Goal: Information Seeking & Learning: Learn about a topic

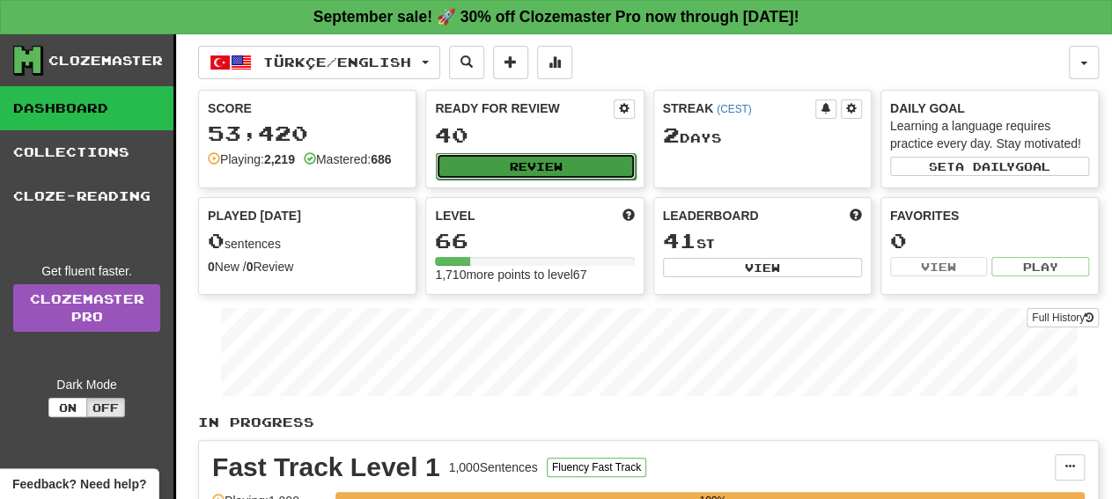
click at [511, 156] on button "Review" at bounding box center [535, 166] width 199 height 26
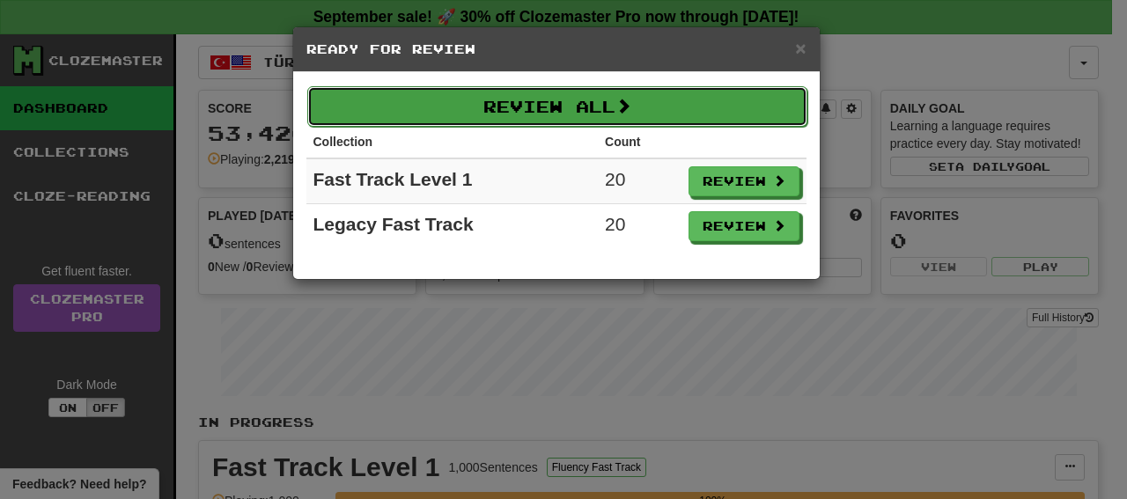
click at [589, 110] on button "Review All" at bounding box center [557, 106] width 500 height 40
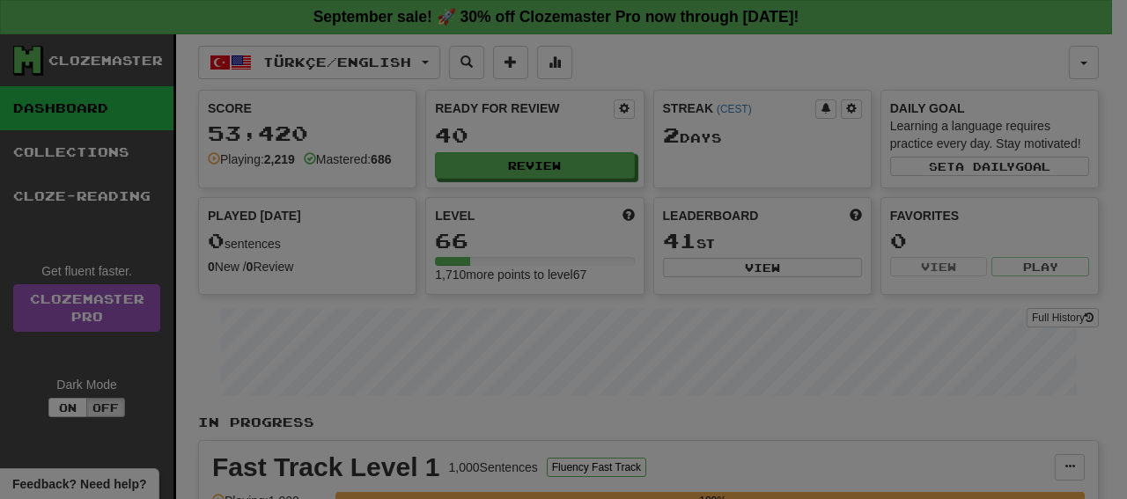
select select "**"
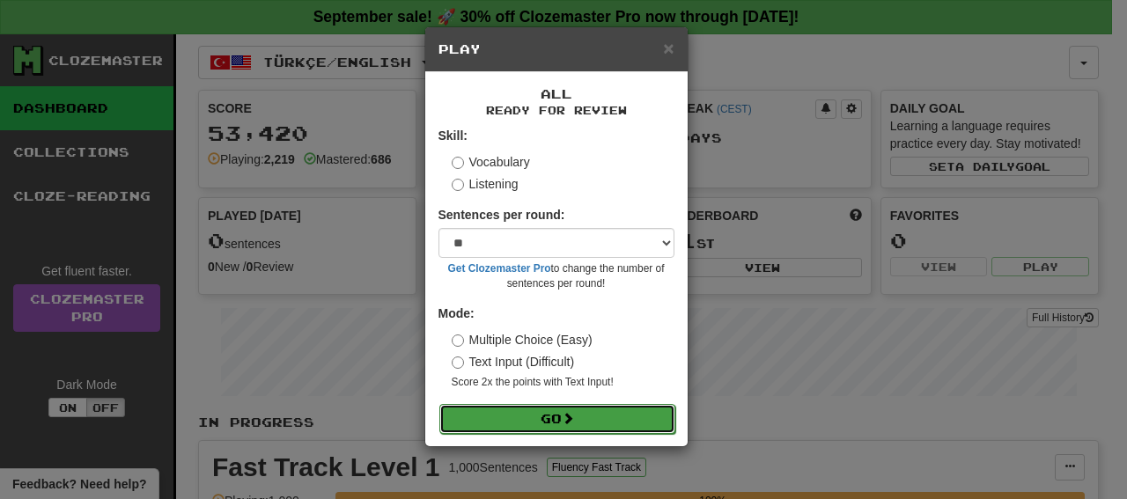
click at [590, 431] on button "Go" at bounding box center [557, 419] width 236 height 30
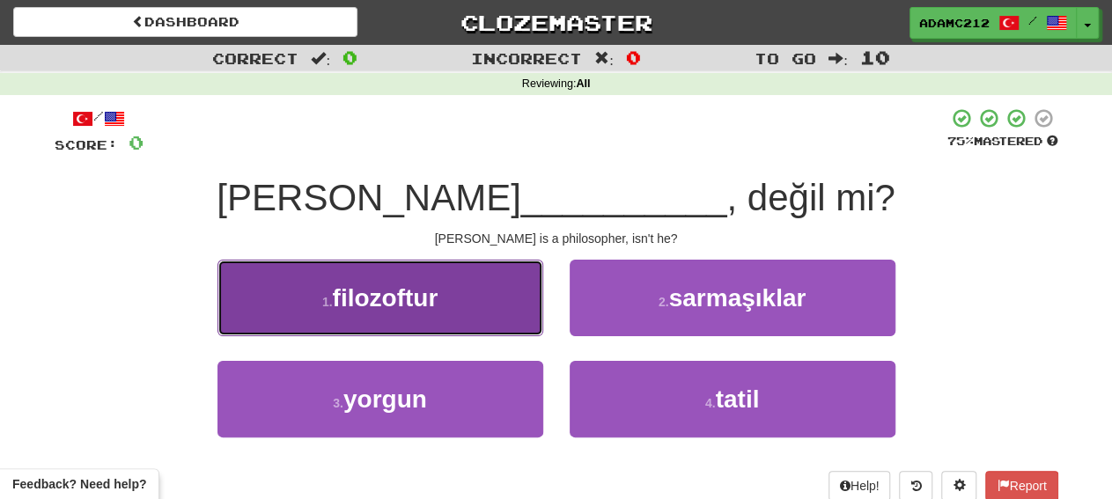
click at [508, 300] on button "1 . filozoftur" at bounding box center [380, 298] width 326 height 77
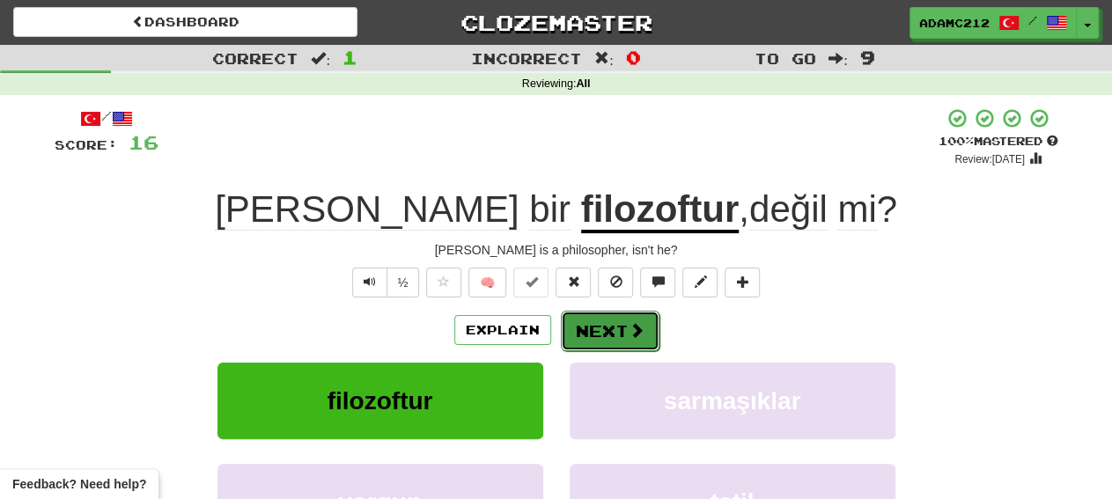
click at [584, 327] on button "Next" at bounding box center [610, 331] width 99 height 40
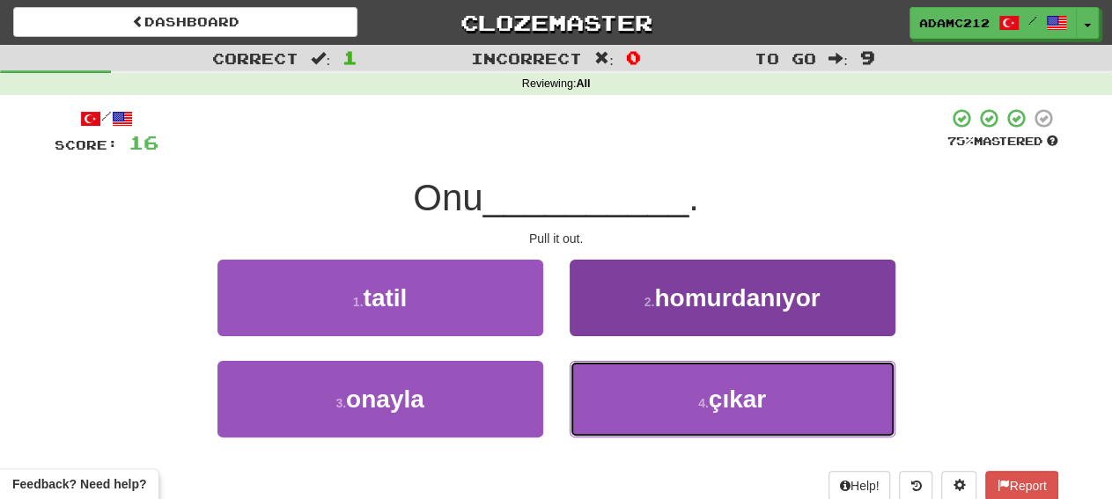
click at [680, 364] on button "4 . çıkar" at bounding box center [733, 399] width 326 height 77
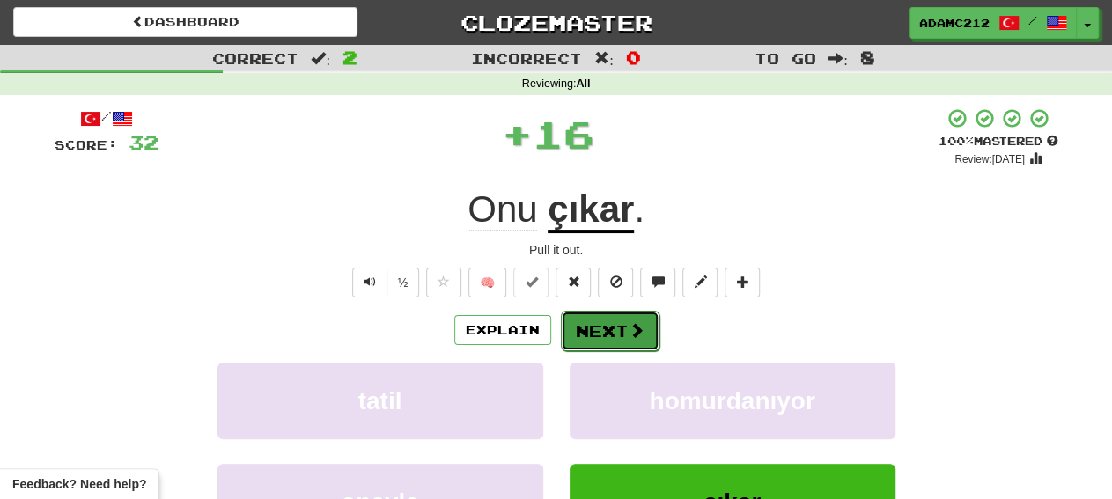
click at [643, 334] on button "Next" at bounding box center [610, 331] width 99 height 40
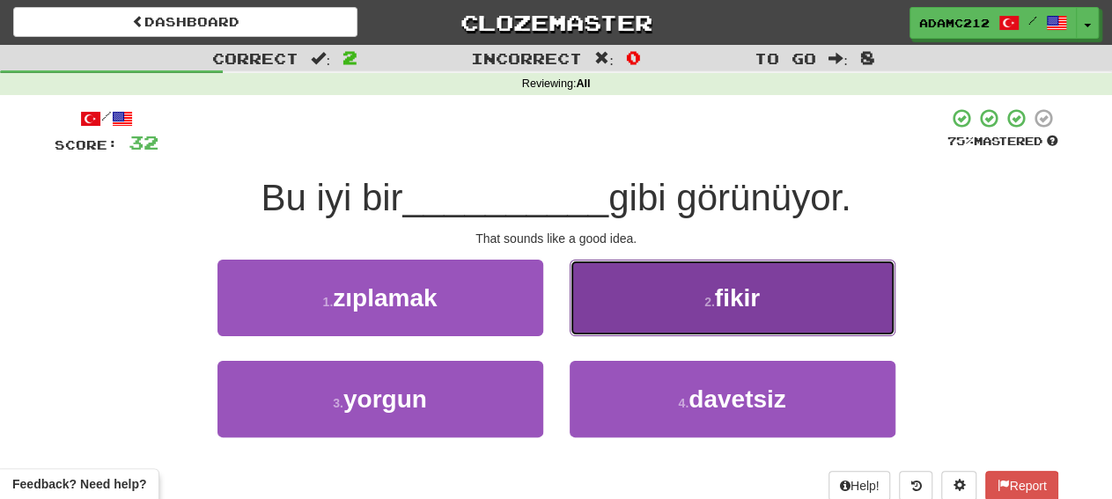
click at [767, 298] on button "2 . fikir" at bounding box center [733, 298] width 326 height 77
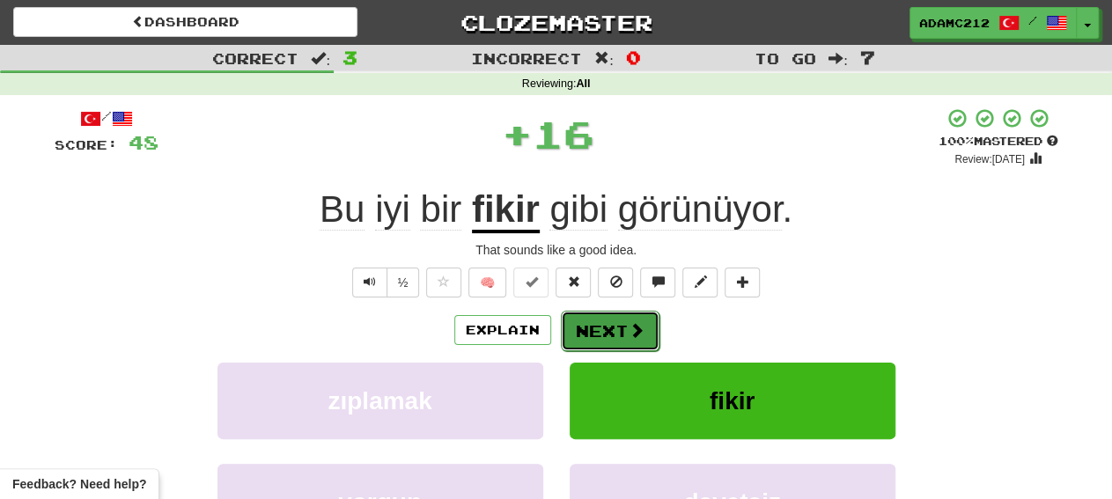
click at [607, 320] on button "Next" at bounding box center [610, 331] width 99 height 40
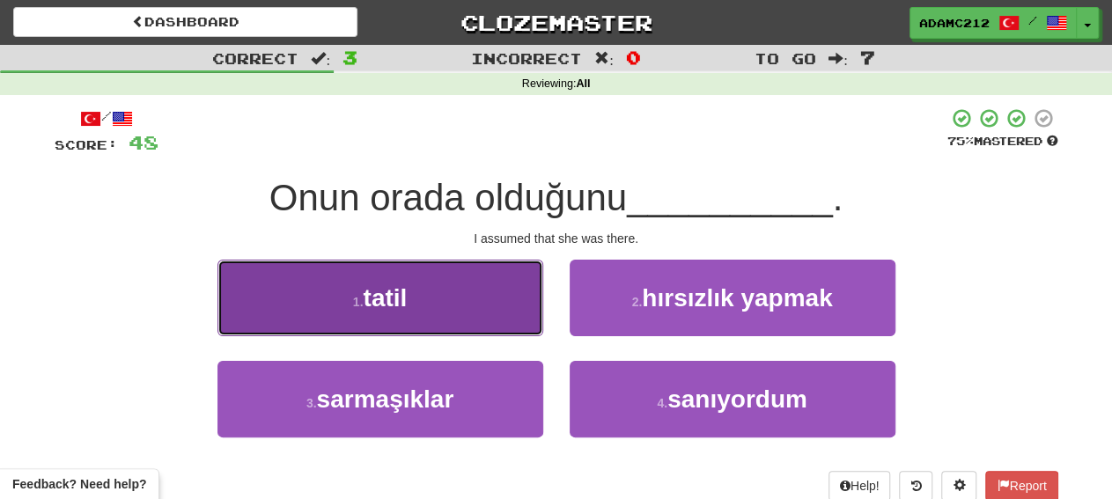
click at [469, 321] on button "1 . tatil" at bounding box center [380, 298] width 326 height 77
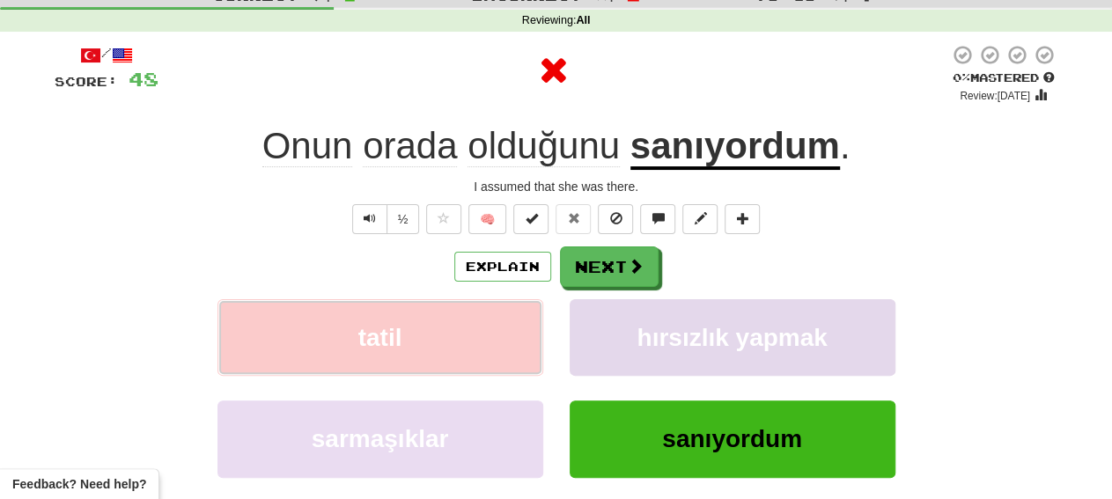
scroll to position [92, 0]
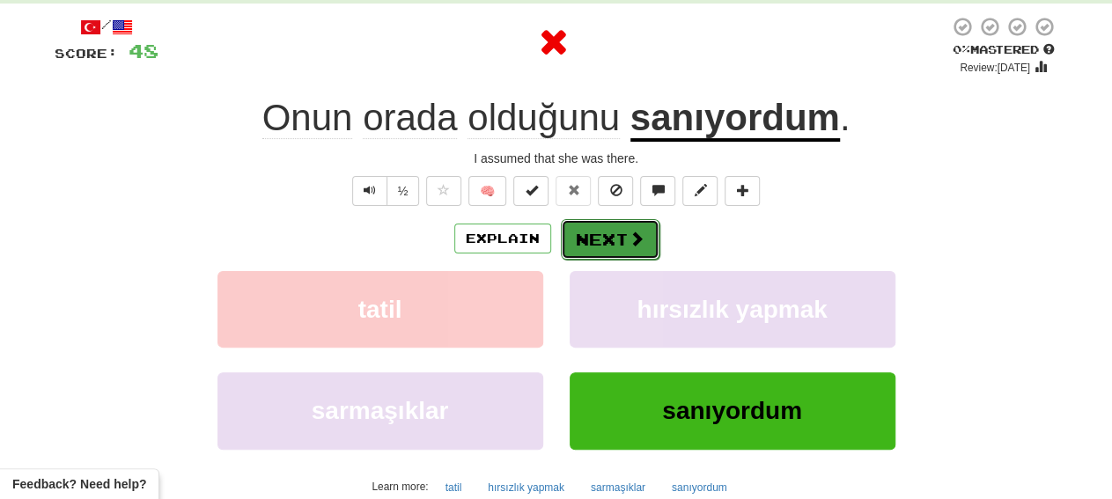
click at [640, 224] on button "Next" at bounding box center [610, 239] width 99 height 40
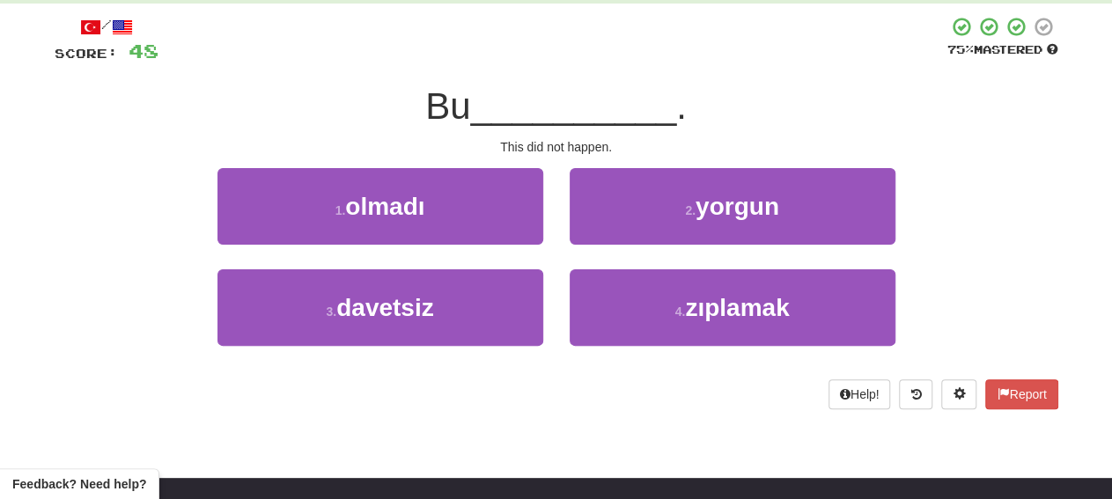
scroll to position [0, 0]
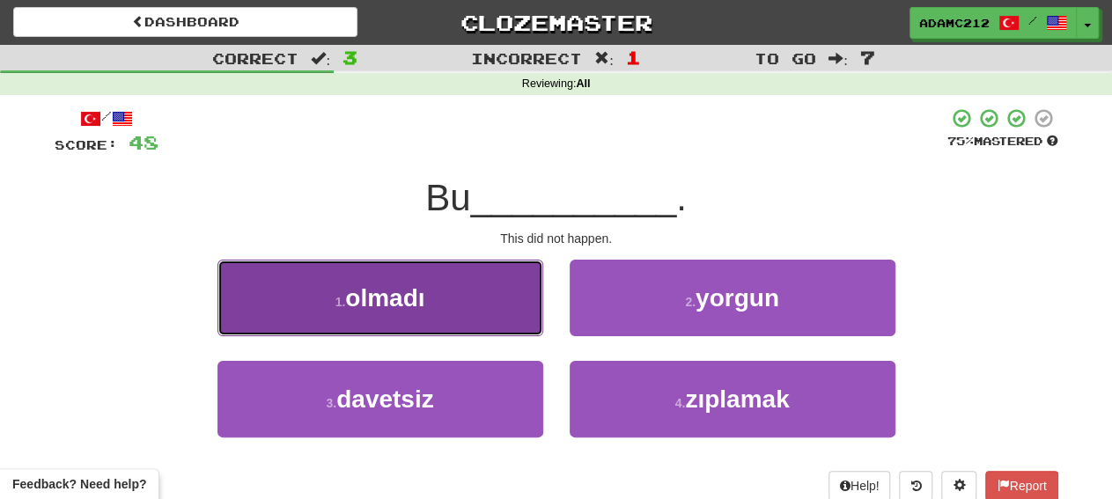
click at [480, 320] on button "1 . olmadı" at bounding box center [380, 298] width 326 height 77
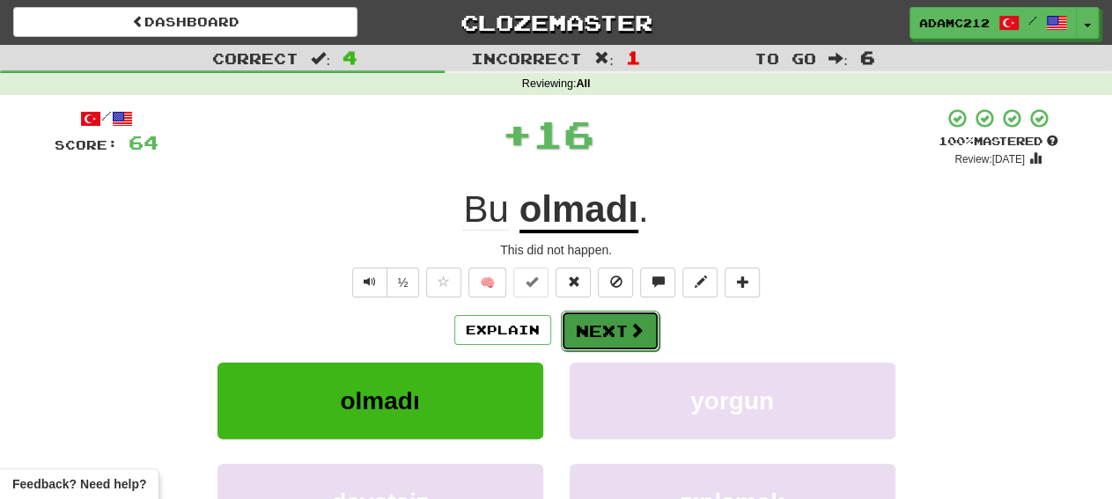
click at [632, 333] on span at bounding box center [637, 330] width 16 height 16
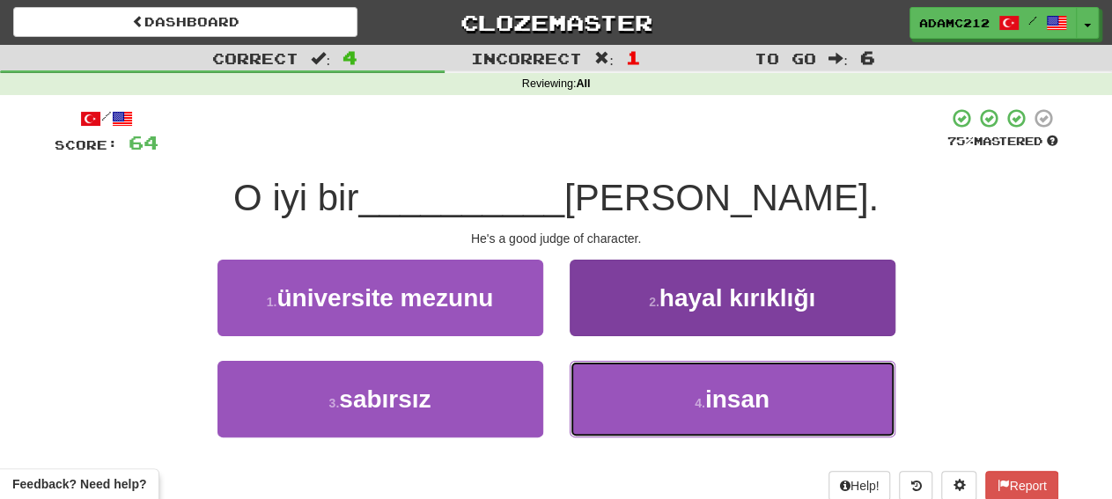
click at [649, 388] on button "4 . insan" at bounding box center [733, 399] width 326 height 77
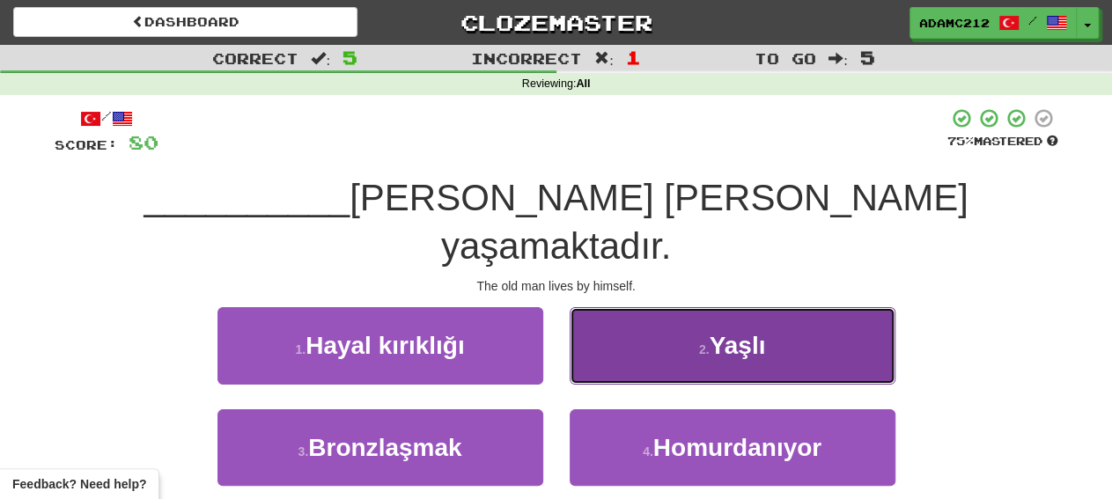
click at [710, 314] on button "2 . [GEOGRAPHIC_DATA]" at bounding box center [733, 345] width 326 height 77
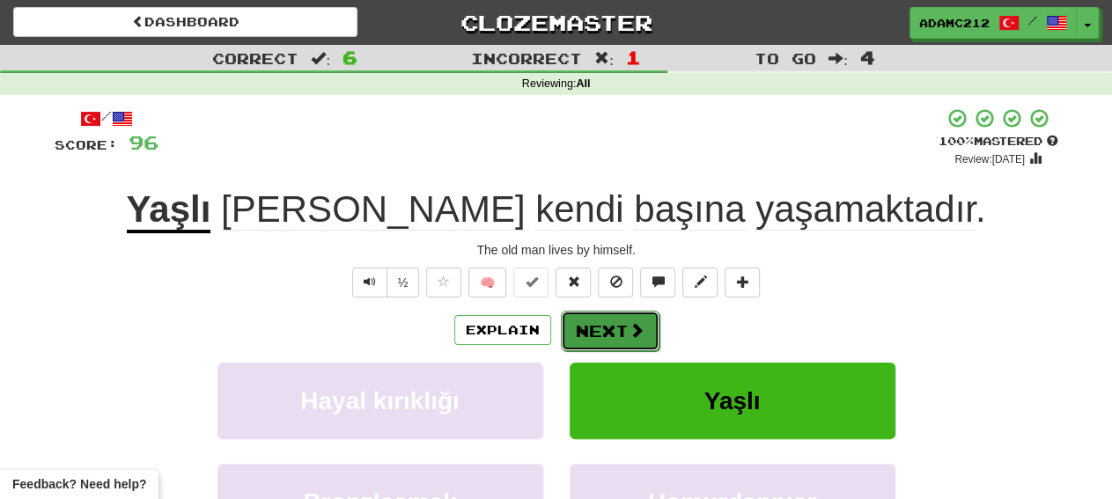
click at [610, 326] on button "Next" at bounding box center [610, 331] width 99 height 40
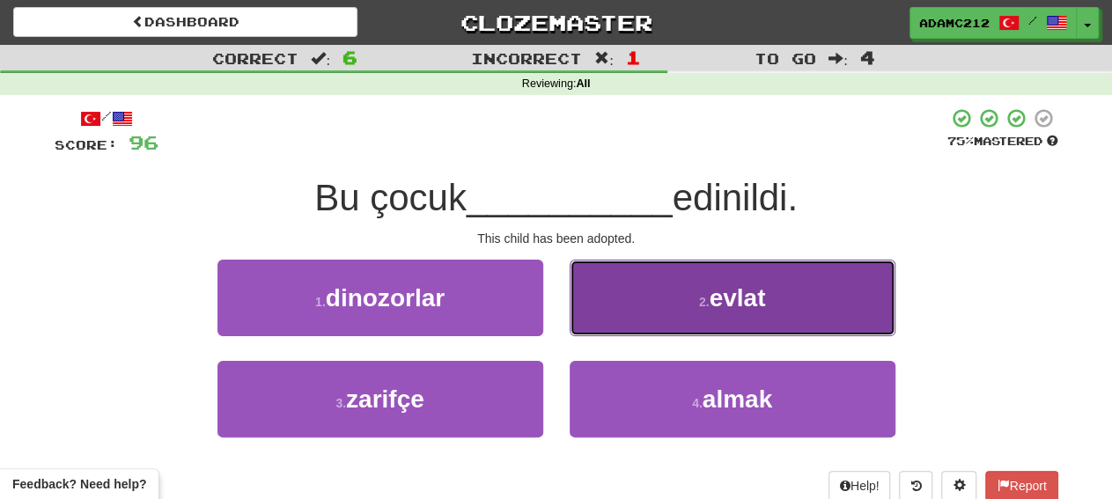
click at [754, 306] on span "evlat" at bounding box center [737, 297] width 56 height 27
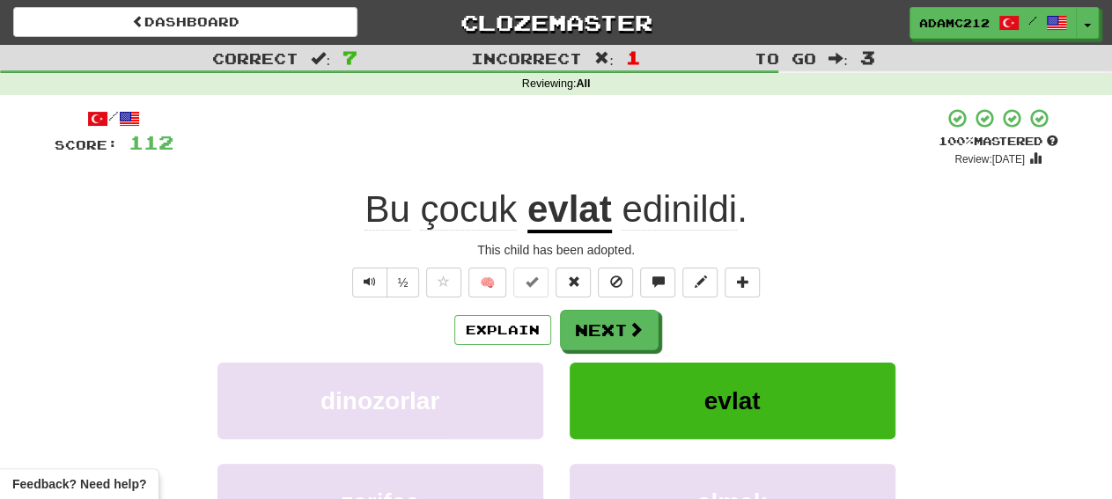
click at [597, 223] on u "evlat" at bounding box center [569, 210] width 85 height 45
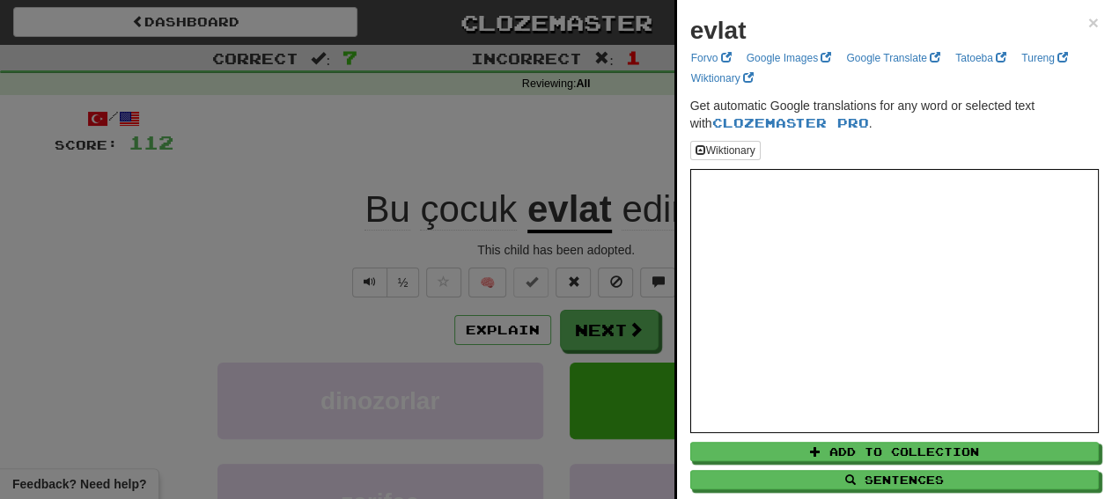
click at [644, 216] on div at bounding box center [556, 249] width 1112 height 499
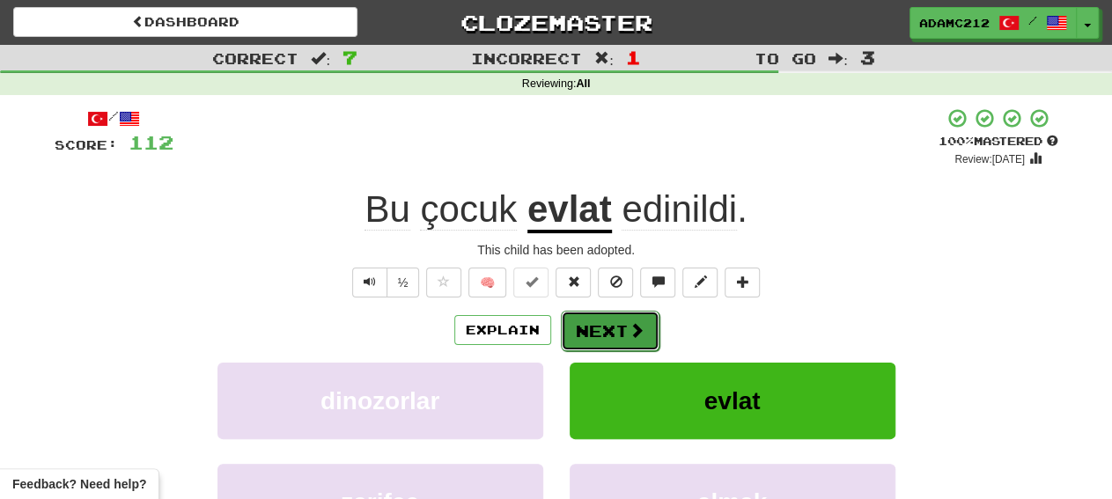
click at [644, 328] on button "Next" at bounding box center [610, 331] width 99 height 40
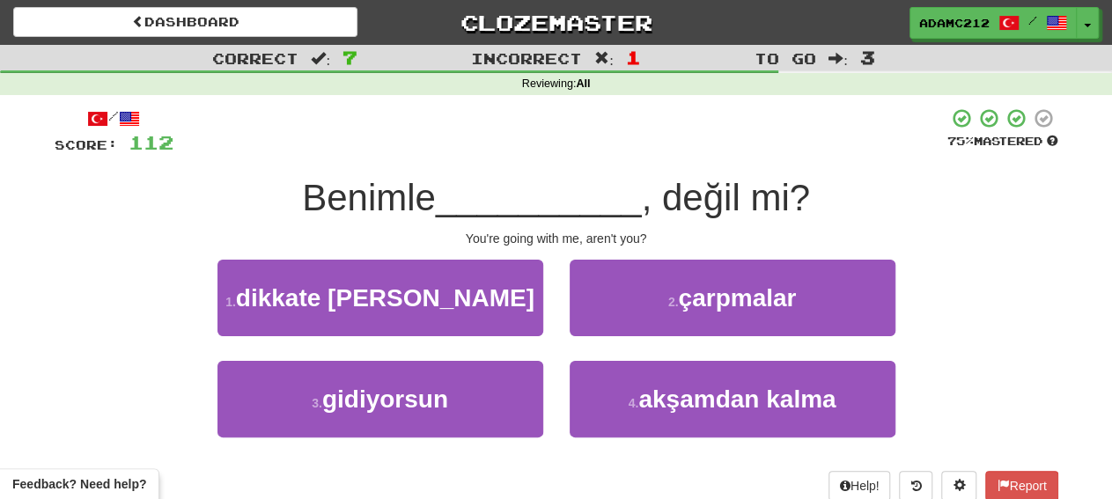
click at [423, 442] on div "3 . [GEOGRAPHIC_DATA]" at bounding box center [380, 411] width 352 height 101
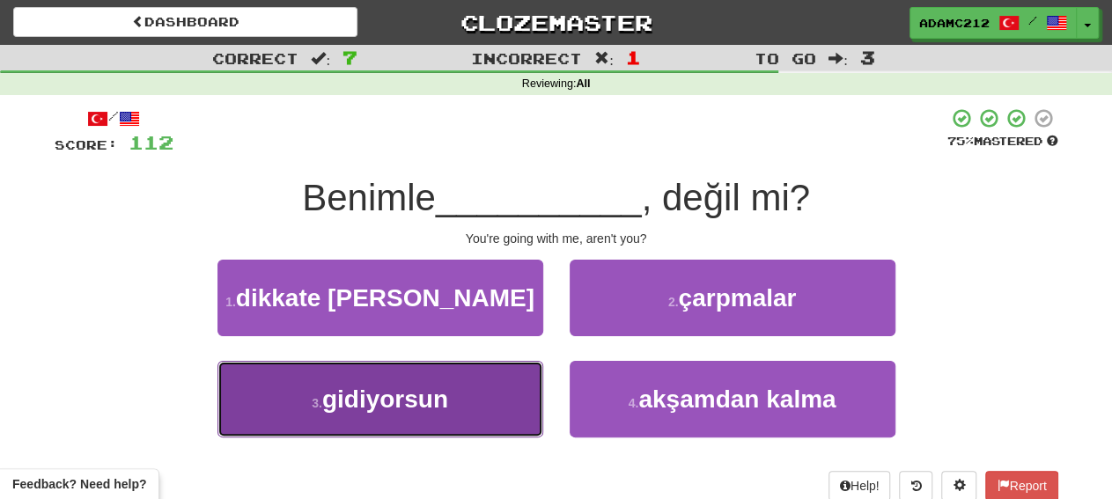
click at [448, 426] on button "3 . [GEOGRAPHIC_DATA]" at bounding box center [380, 399] width 326 height 77
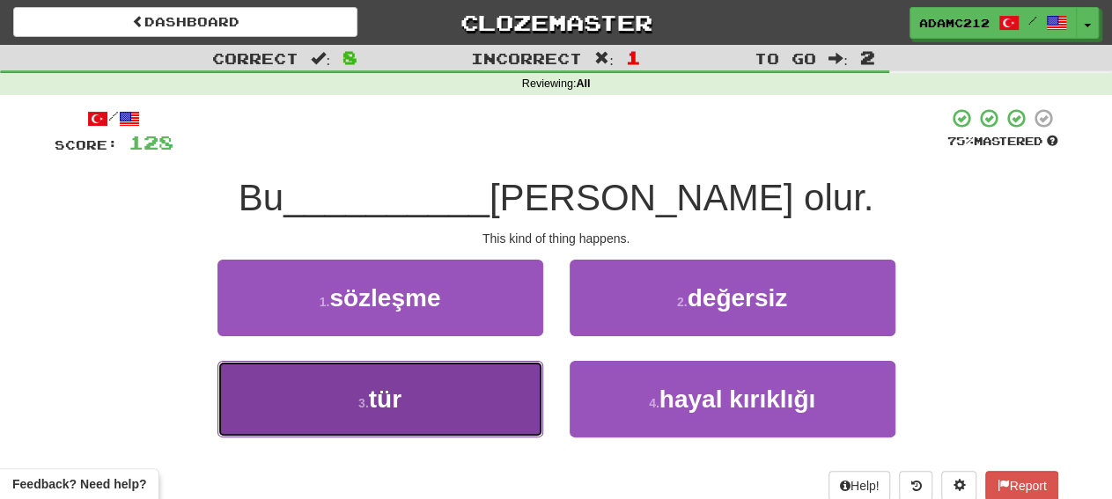
click at [467, 390] on button "3 . tür" at bounding box center [380, 399] width 326 height 77
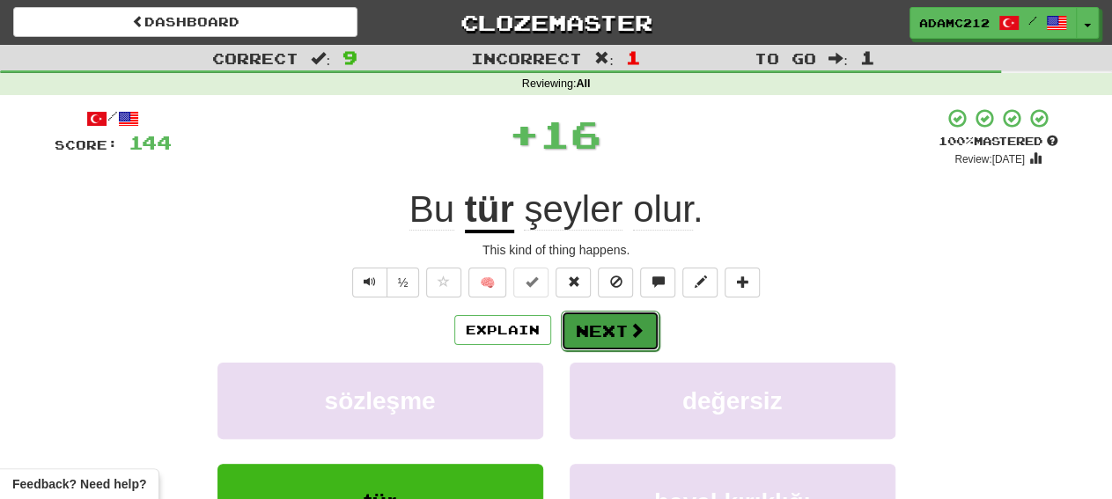
click at [629, 328] on span at bounding box center [637, 330] width 16 height 16
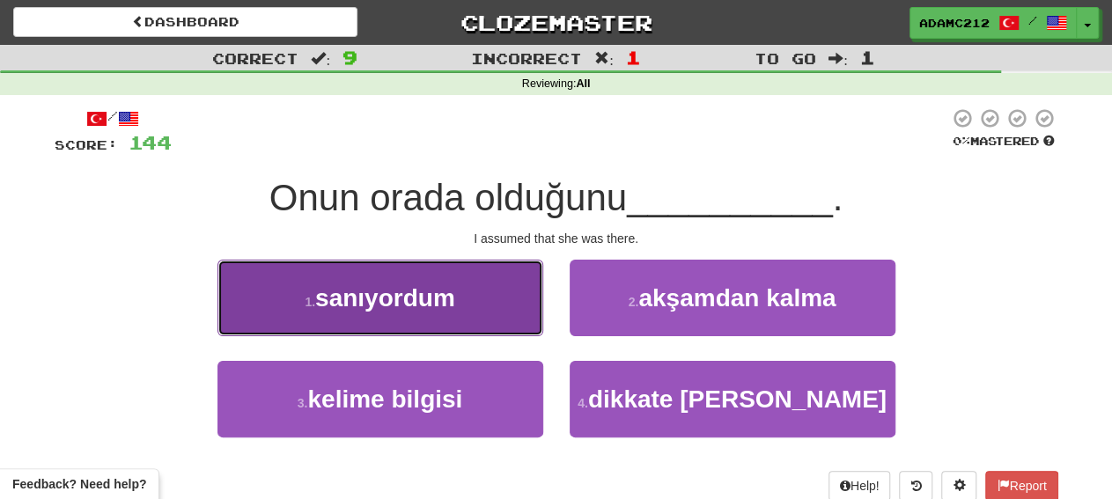
click at [473, 324] on button "1 . sanıyordum" at bounding box center [380, 298] width 326 height 77
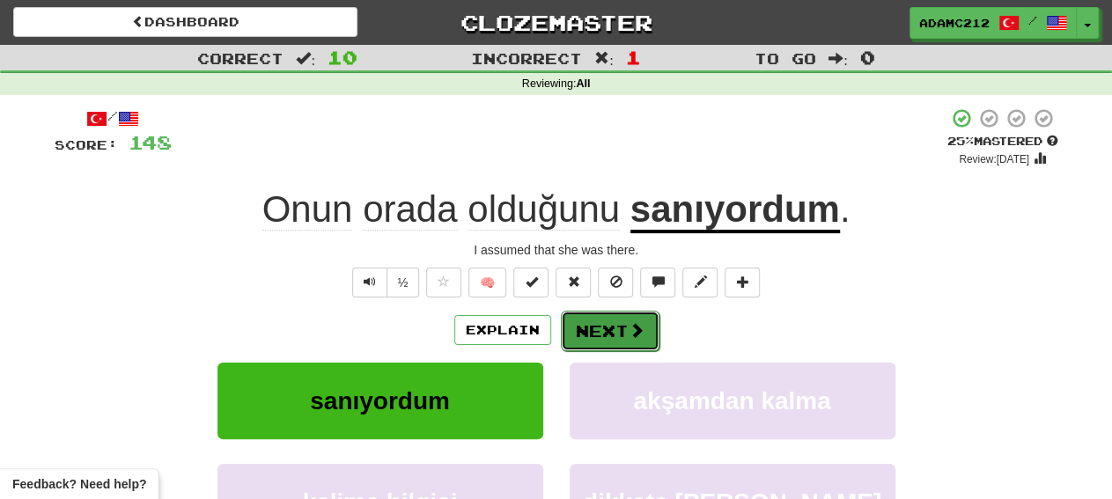
click at [606, 314] on button "Next" at bounding box center [610, 331] width 99 height 40
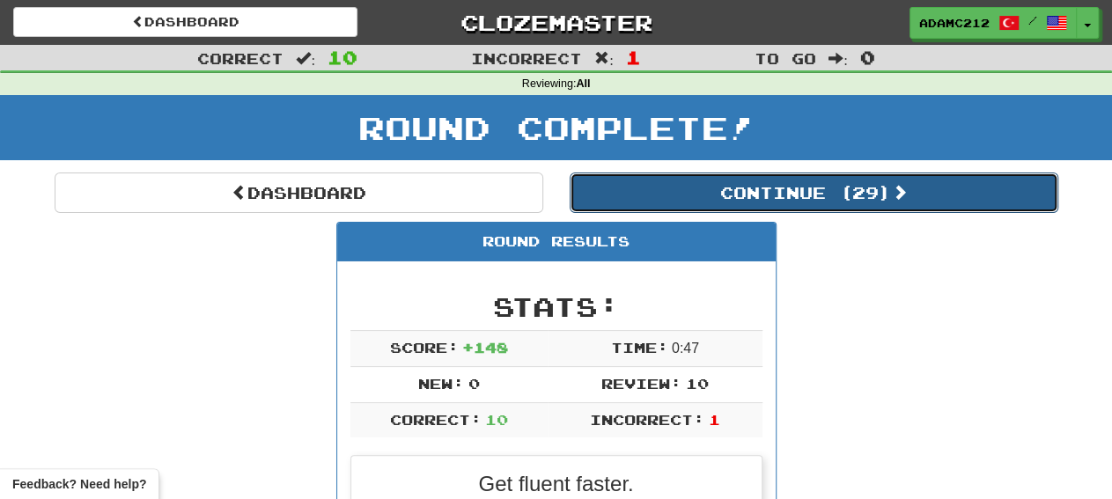
click at [952, 200] on button "Continue ( 29 )" at bounding box center [814, 193] width 489 height 40
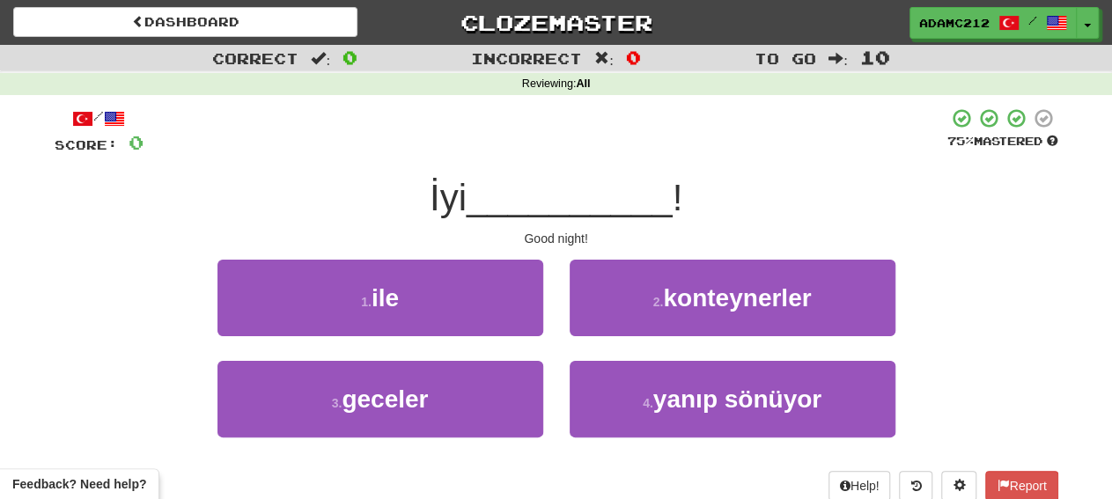
scroll to position [92, 0]
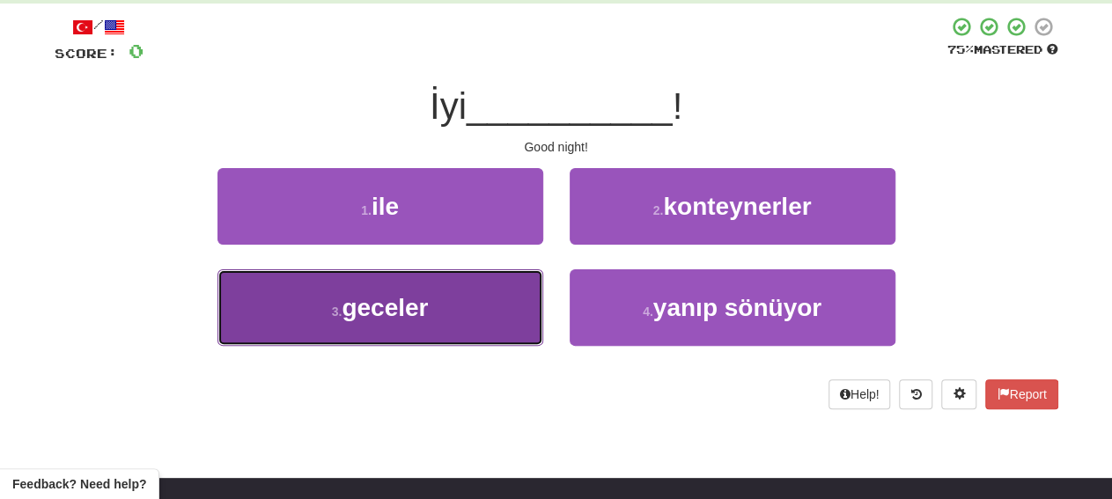
click at [381, 291] on button "3 . geceler" at bounding box center [380, 307] width 326 height 77
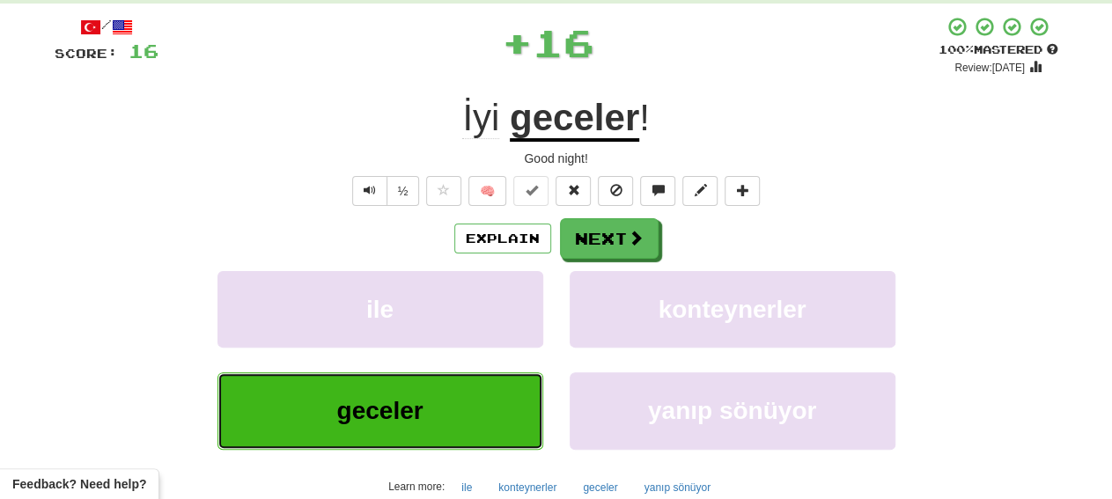
scroll to position [0, 0]
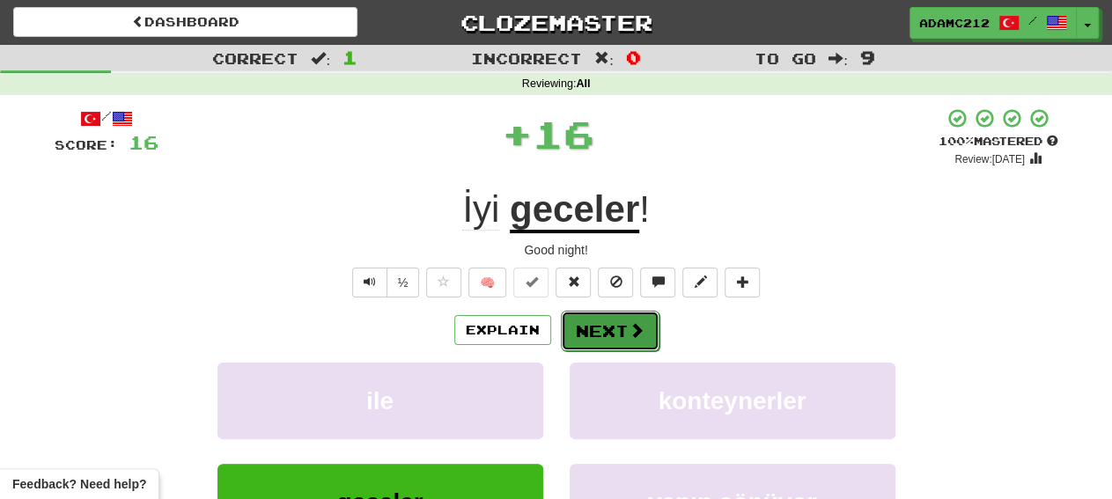
click at [652, 332] on button "Next" at bounding box center [610, 331] width 99 height 40
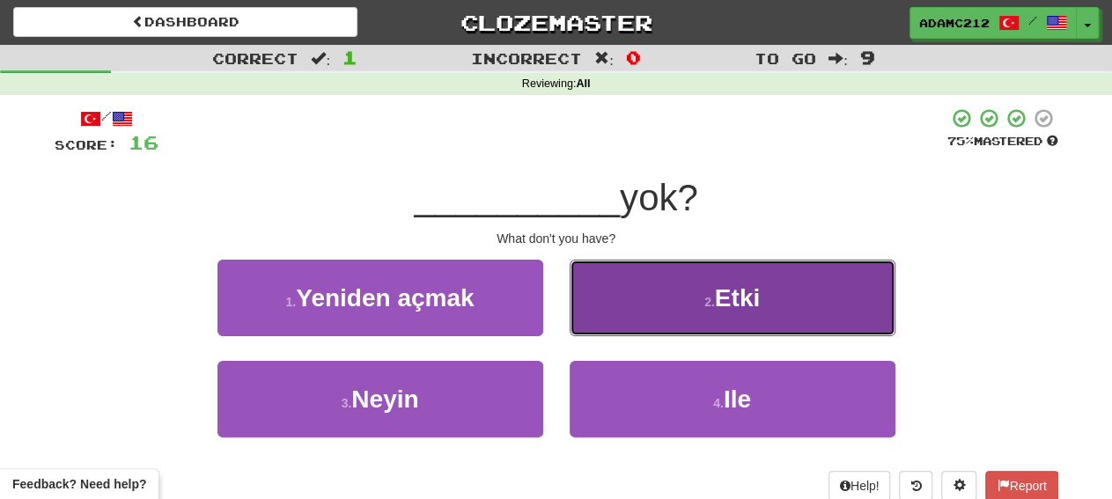
click at [742, 283] on button "2 . Etki" at bounding box center [733, 298] width 326 height 77
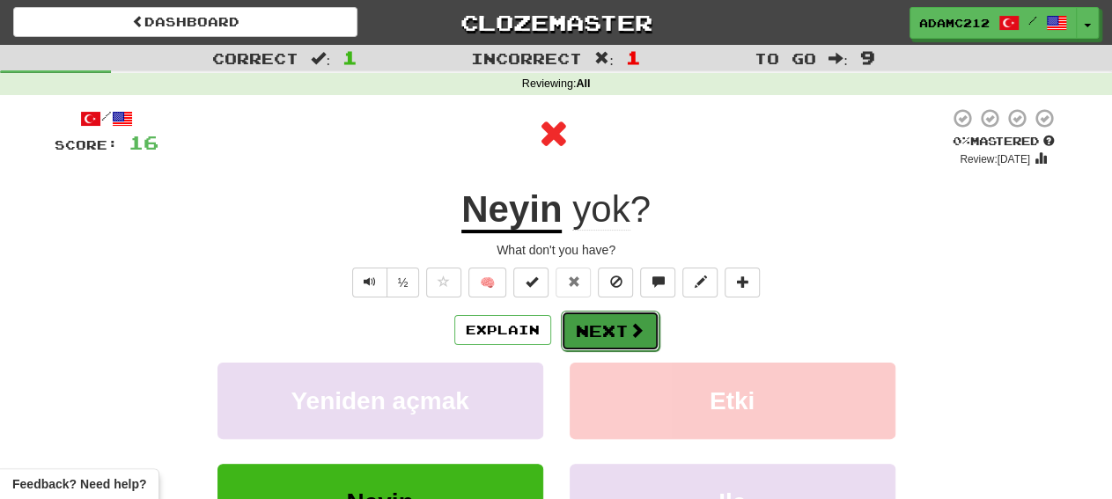
click at [612, 333] on button "Next" at bounding box center [610, 331] width 99 height 40
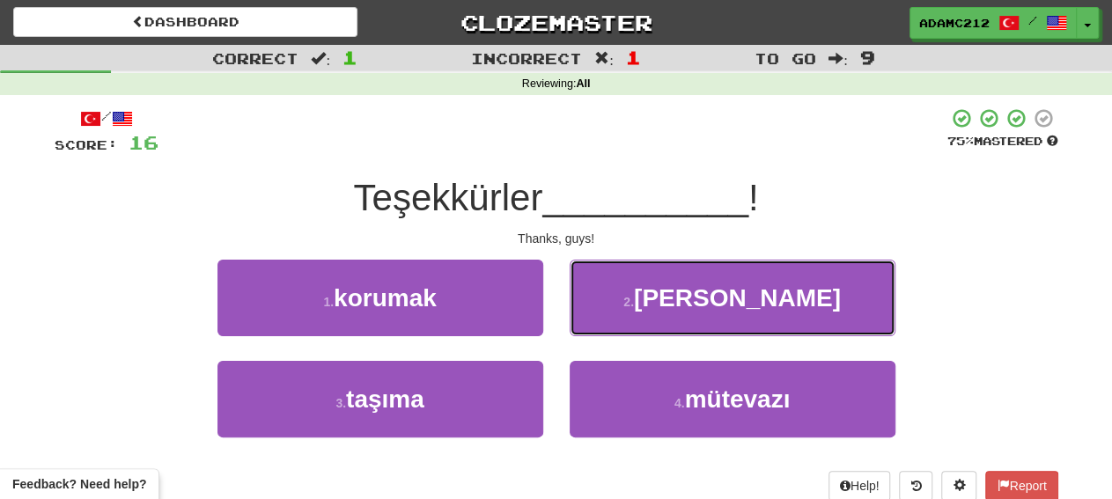
click at [773, 302] on span "[PERSON_NAME]" at bounding box center [737, 297] width 207 height 27
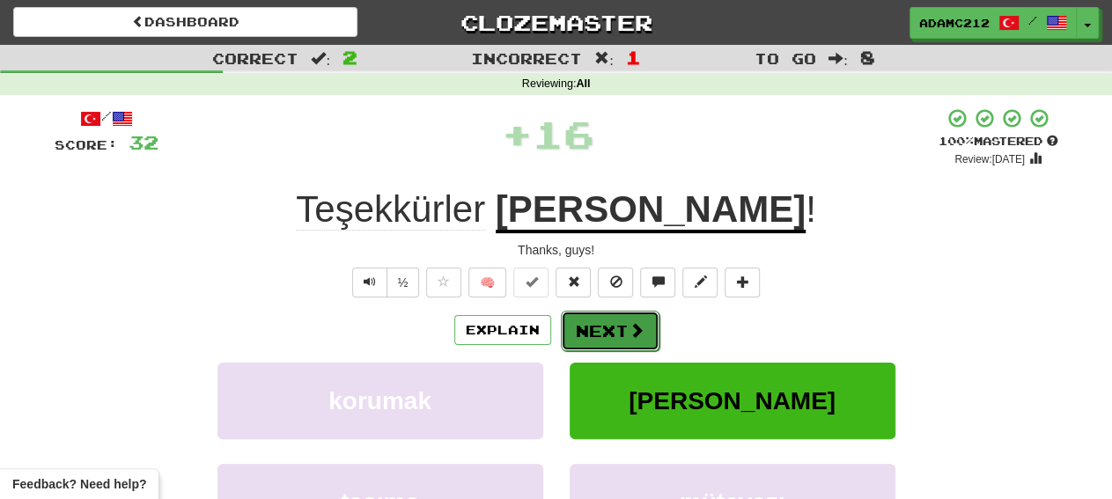
click at [615, 330] on button "Next" at bounding box center [610, 331] width 99 height 40
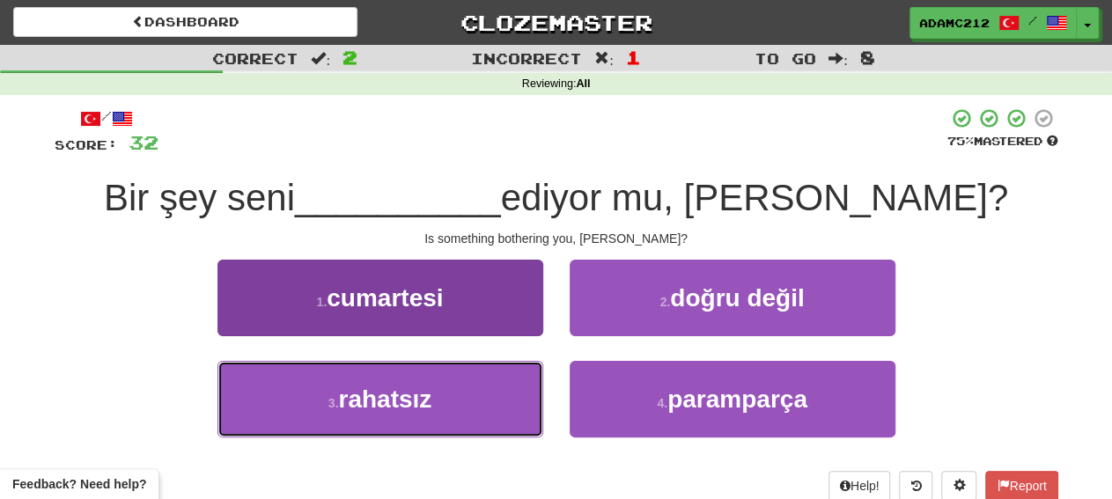
click at [423, 401] on span "rahatsız" at bounding box center [384, 399] width 93 height 27
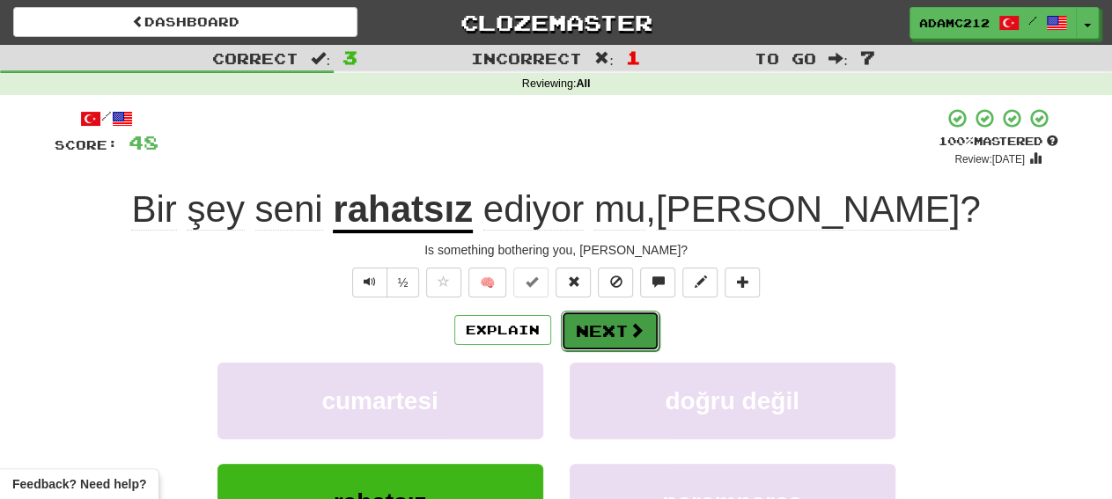
click at [636, 334] on span at bounding box center [637, 330] width 16 height 16
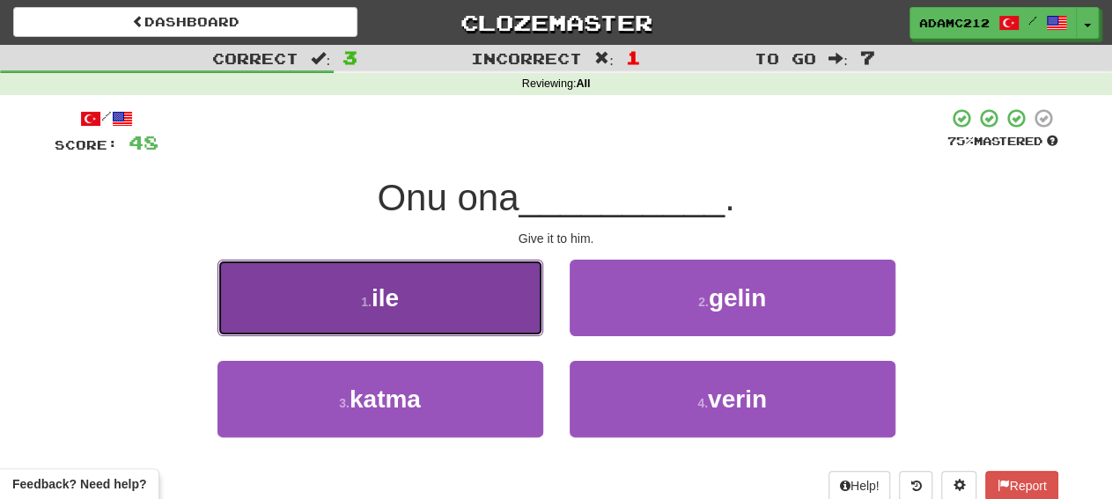
click at [402, 280] on button "1 . ile" at bounding box center [380, 298] width 326 height 77
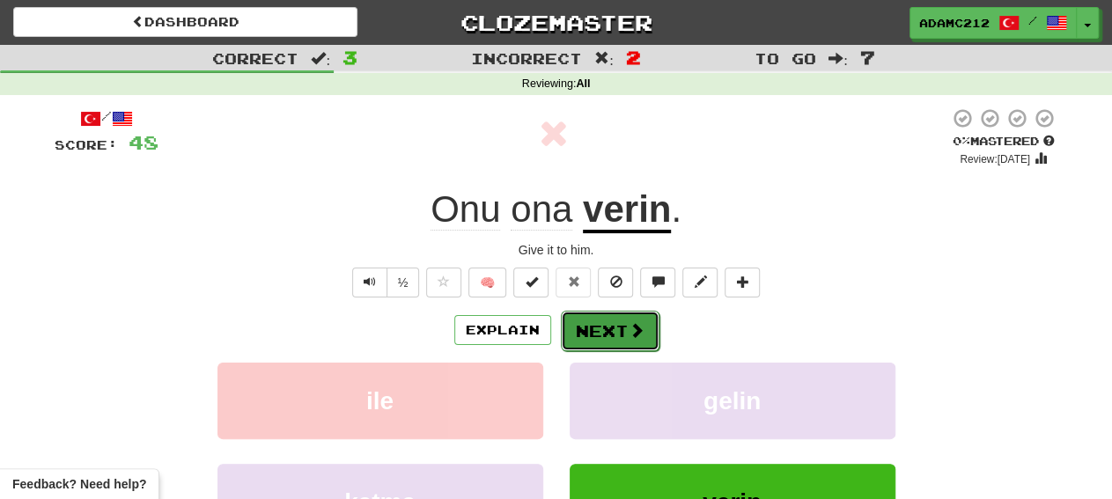
click at [629, 336] on span at bounding box center [637, 330] width 16 height 16
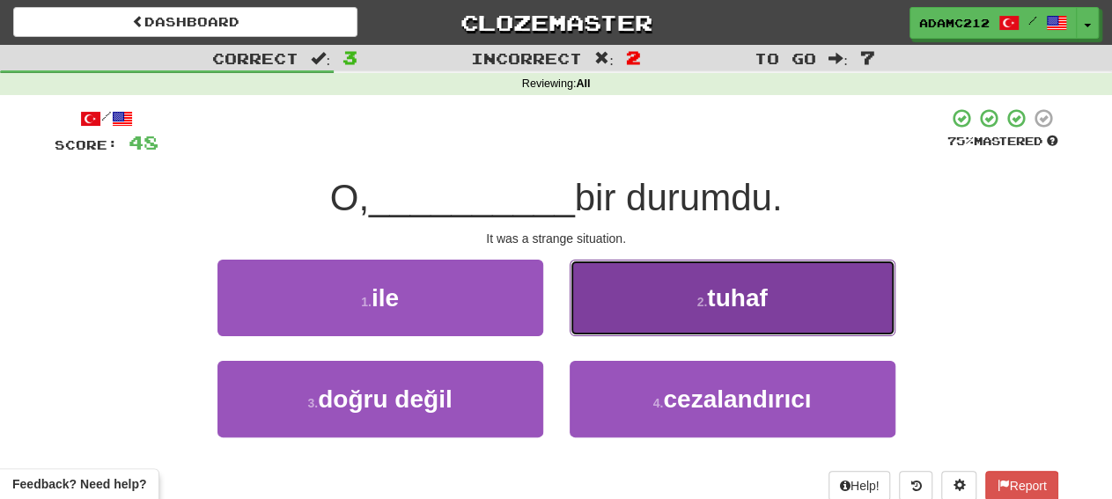
click at [735, 290] on span "tuhaf" at bounding box center [737, 297] width 60 height 27
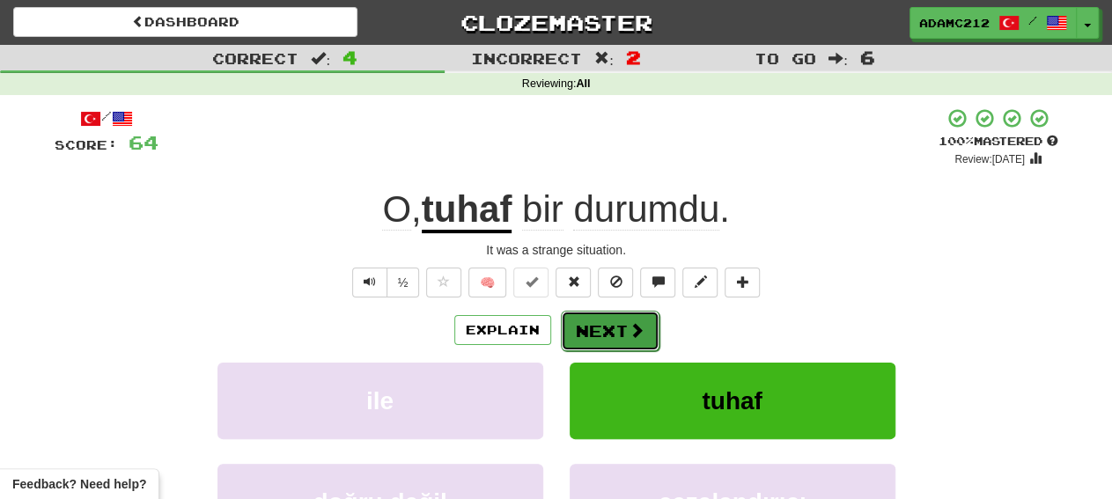
click at [619, 327] on button "Next" at bounding box center [610, 331] width 99 height 40
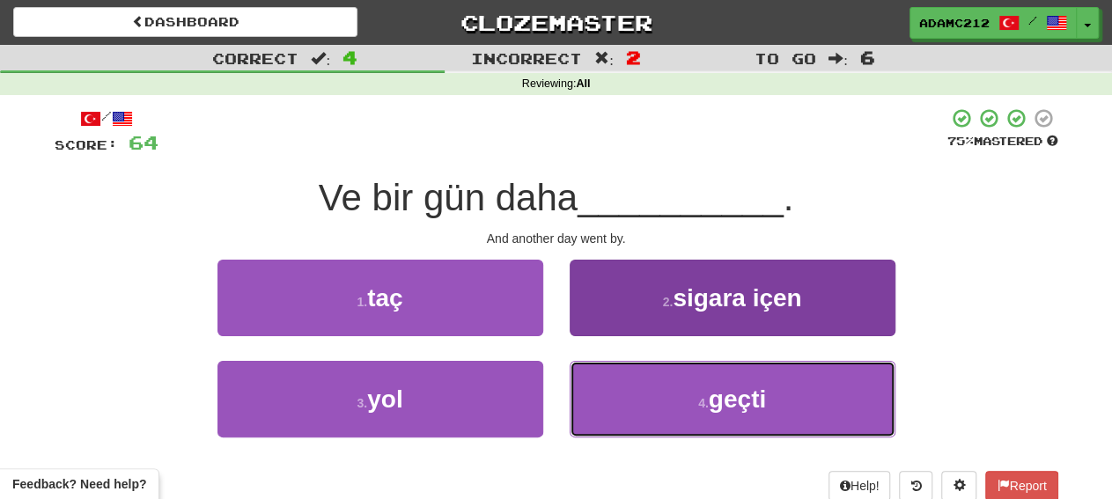
click at [673, 416] on button "4 . geçti" at bounding box center [733, 399] width 326 height 77
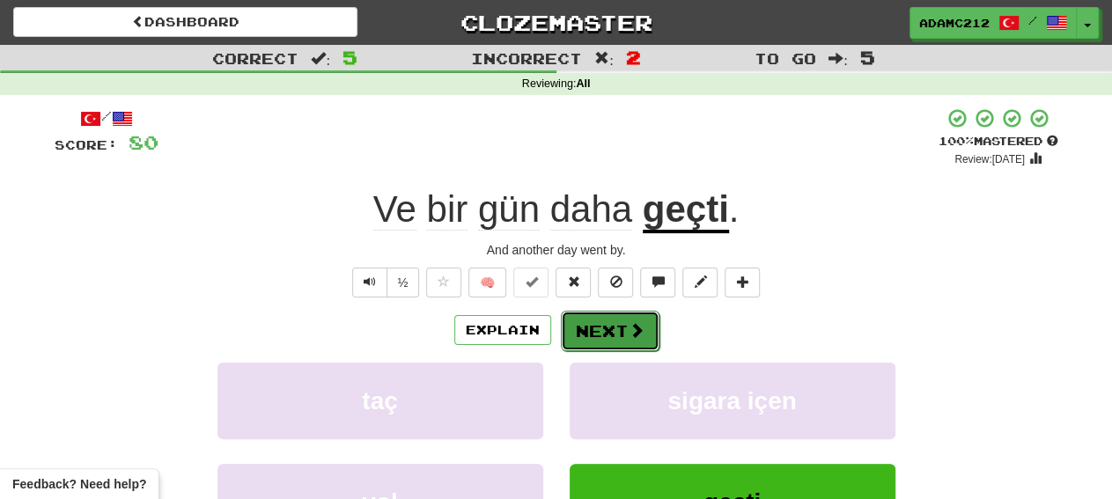
click at [651, 321] on button "Next" at bounding box center [610, 331] width 99 height 40
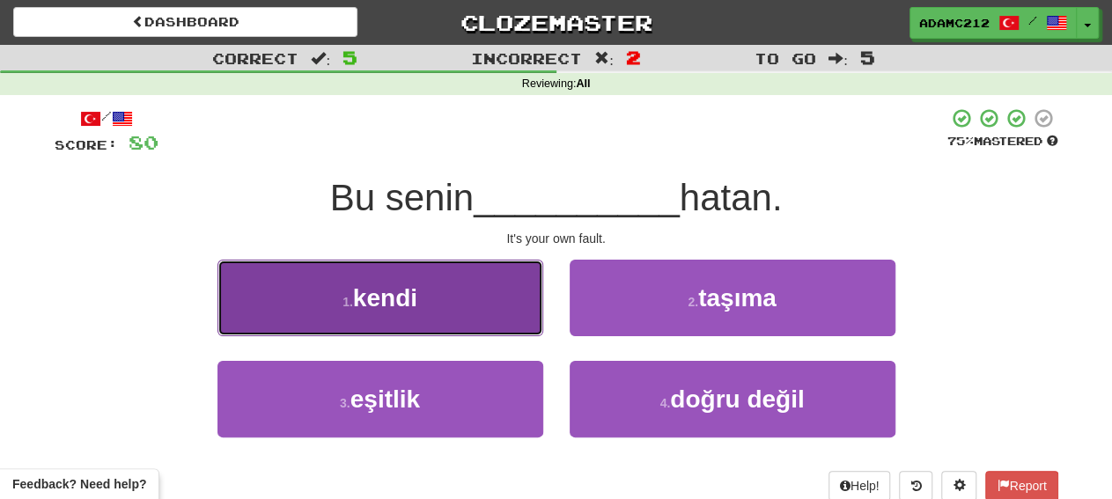
click at [475, 309] on button "1 . kendi" at bounding box center [380, 298] width 326 height 77
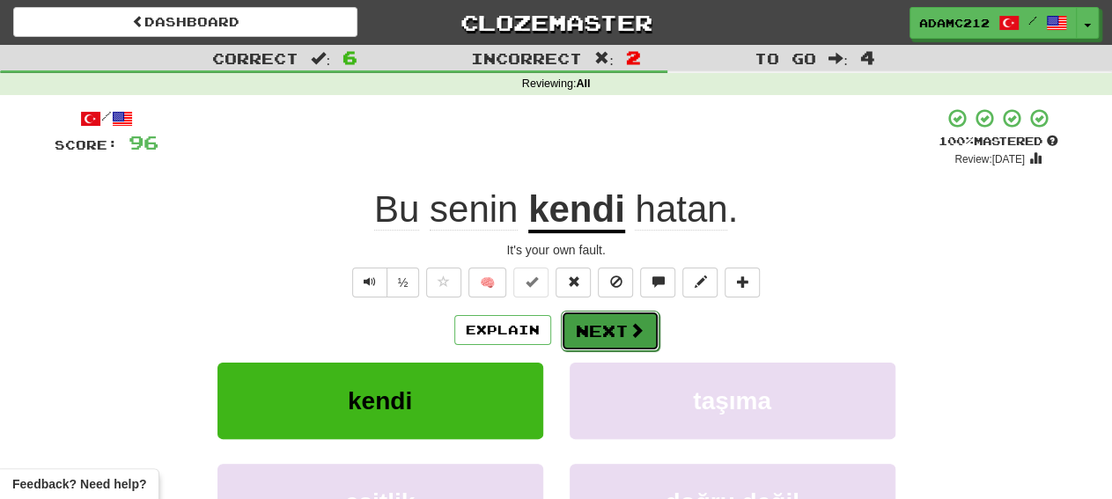
click at [633, 332] on span at bounding box center [637, 330] width 16 height 16
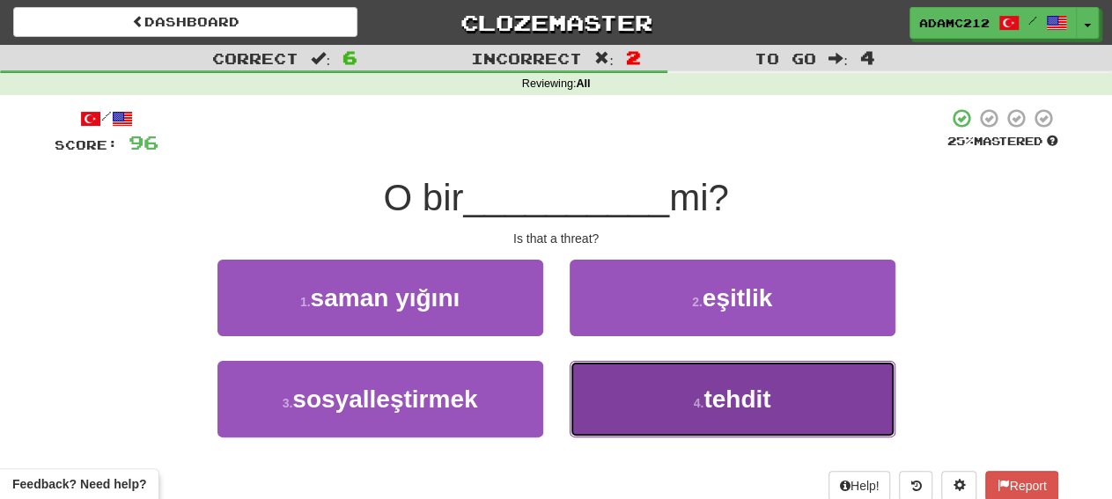
click at [780, 381] on button "4 . tehdit" at bounding box center [733, 399] width 326 height 77
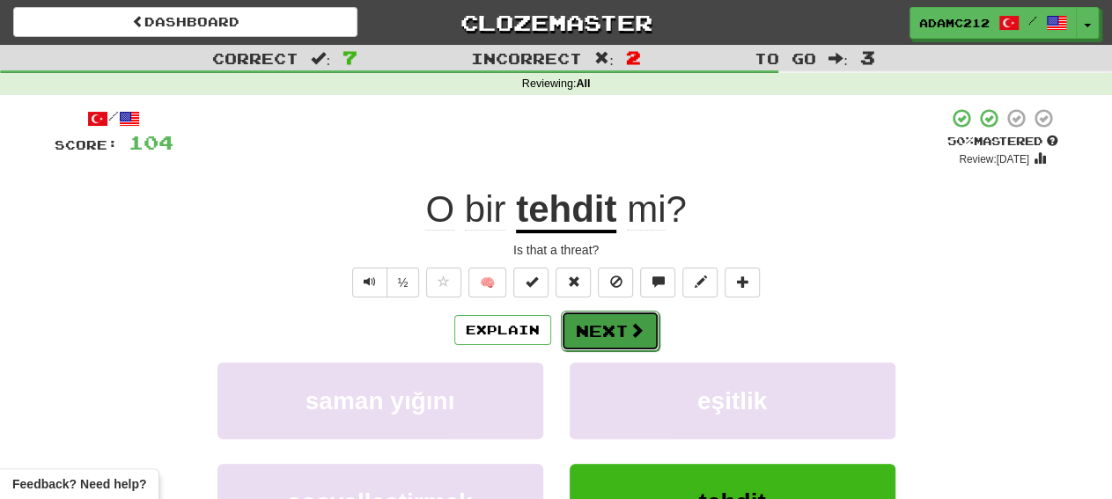
click at [641, 336] on span at bounding box center [637, 330] width 16 height 16
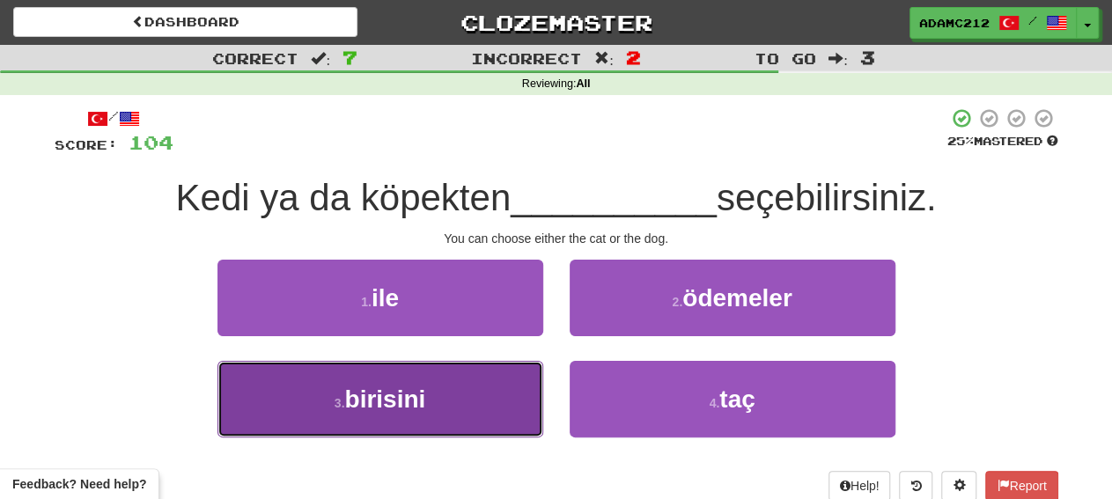
click at [401, 403] on span "birisini" at bounding box center [384, 399] width 81 height 27
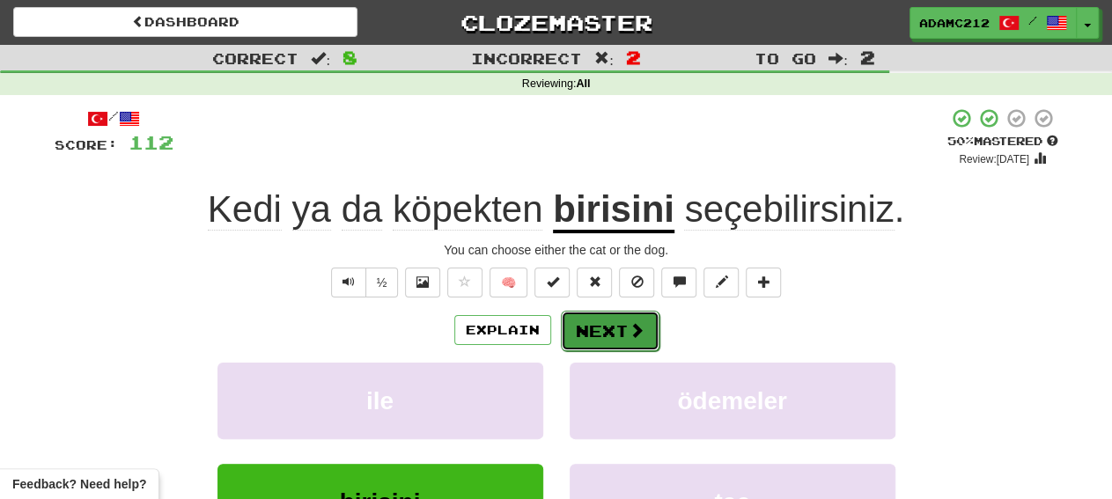
click at [633, 322] on span at bounding box center [637, 330] width 16 height 16
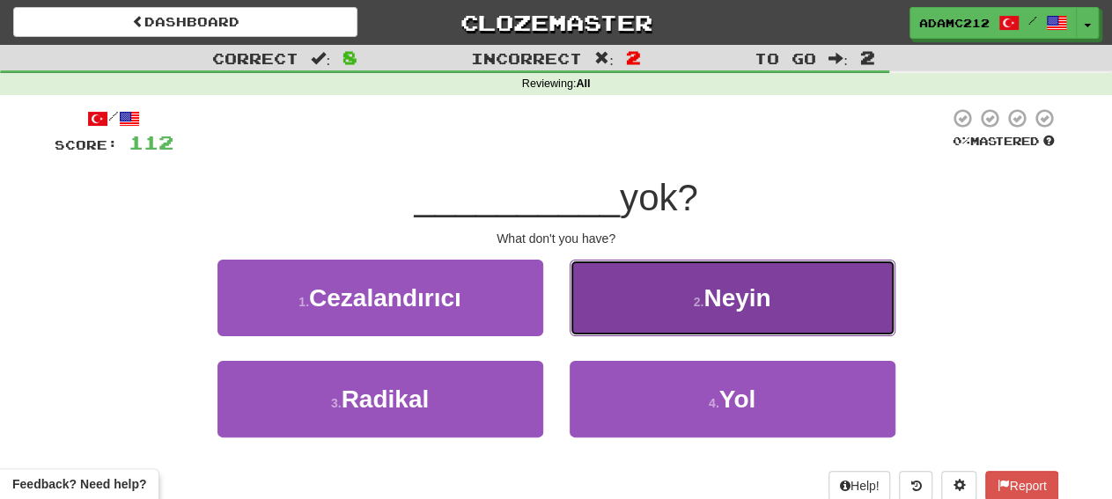
click at [758, 321] on button "2 . Neyin" at bounding box center [733, 298] width 326 height 77
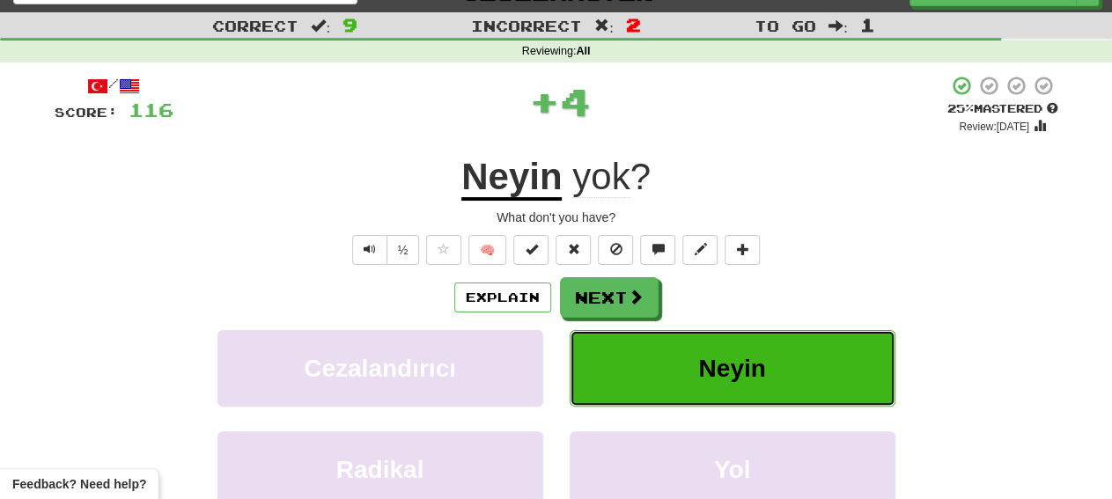
scroll to position [92, 0]
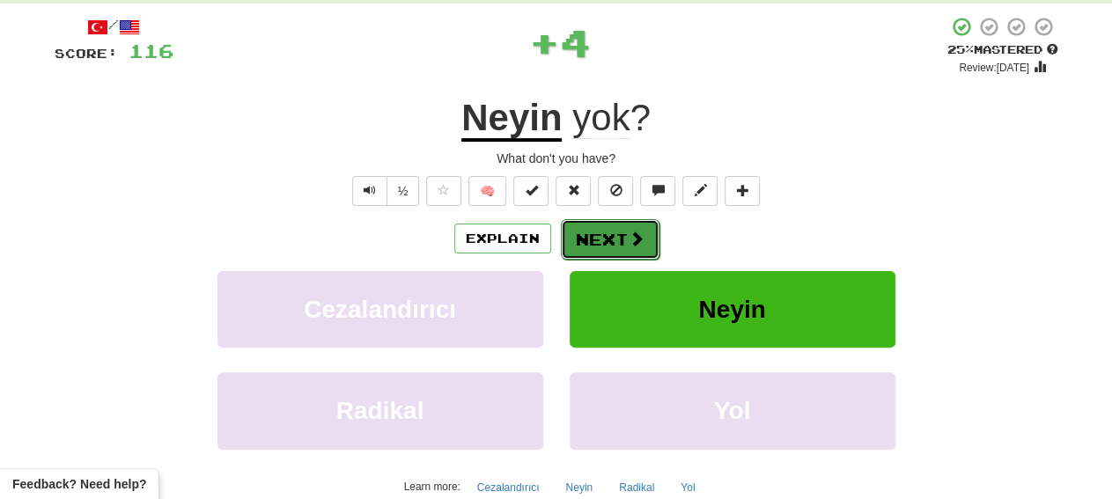
click at [629, 246] on span at bounding box center [637, 239] width 16 height 16
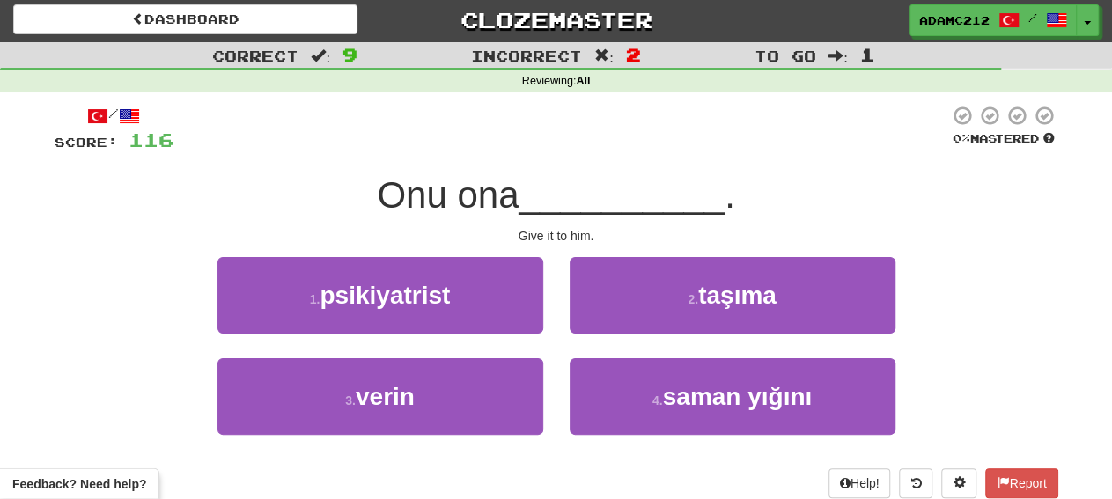
scroll to position [0, 0]
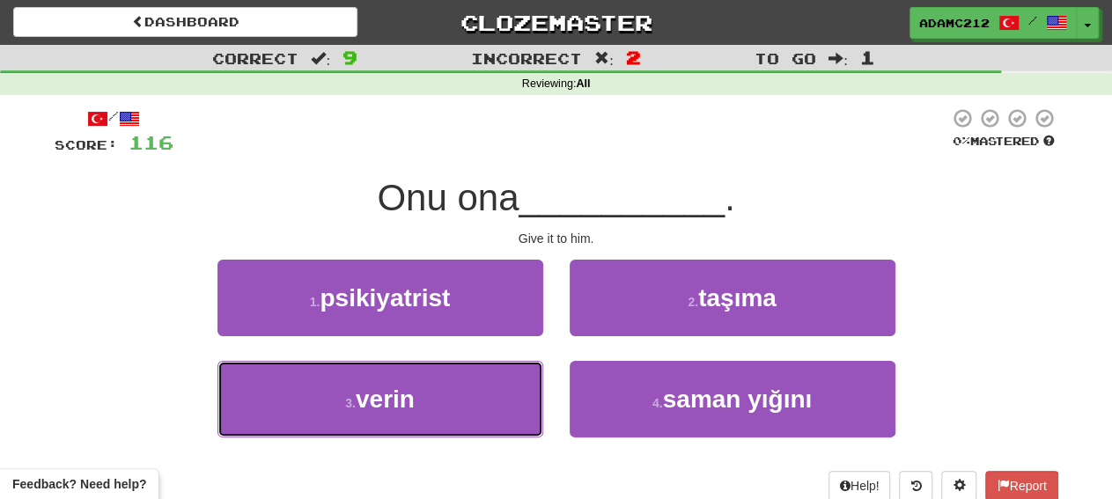
drag, startPoint x: 445, startPoint y: 399, endPoint x: 547, endPoint y: 372, distance: 105.5
click at [446, 399] on button "3 . verin" at bounding box center [380, 399] width 326 height 77
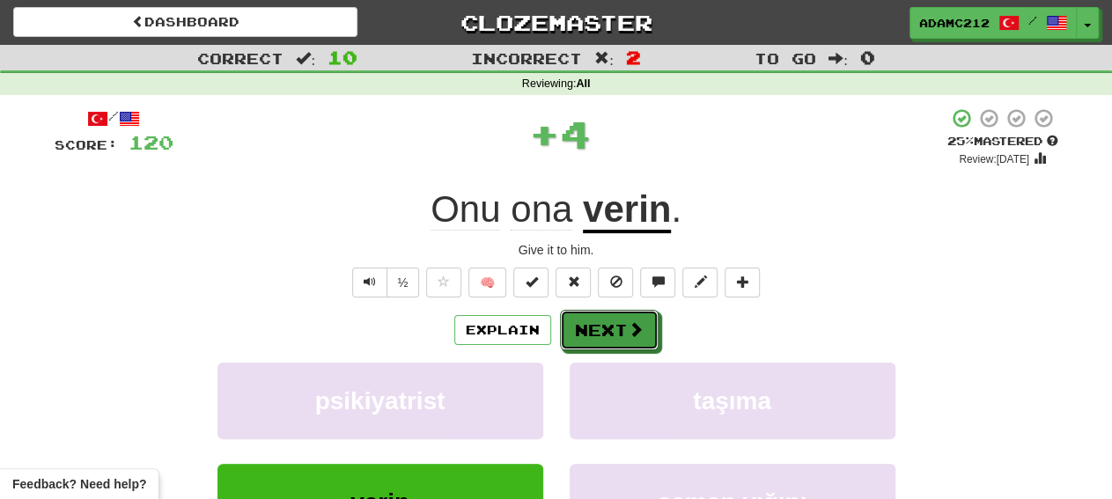
drag, startPoint x: 615, startPoint y: 324, endPoint x: 628, endPoint y: 325, distance: 12.4
click at [616, 324] on button "Next" at bounding box center [609, 330] width 99 height 40
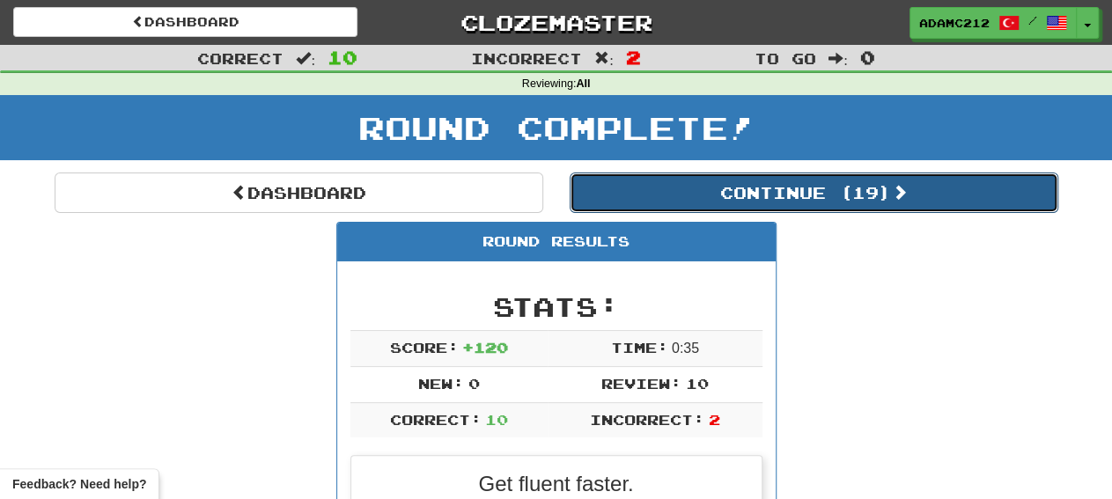
click at [854, 190] on button "Continue ( 19 )" at bounding box center [814, 193] width 489 height 40
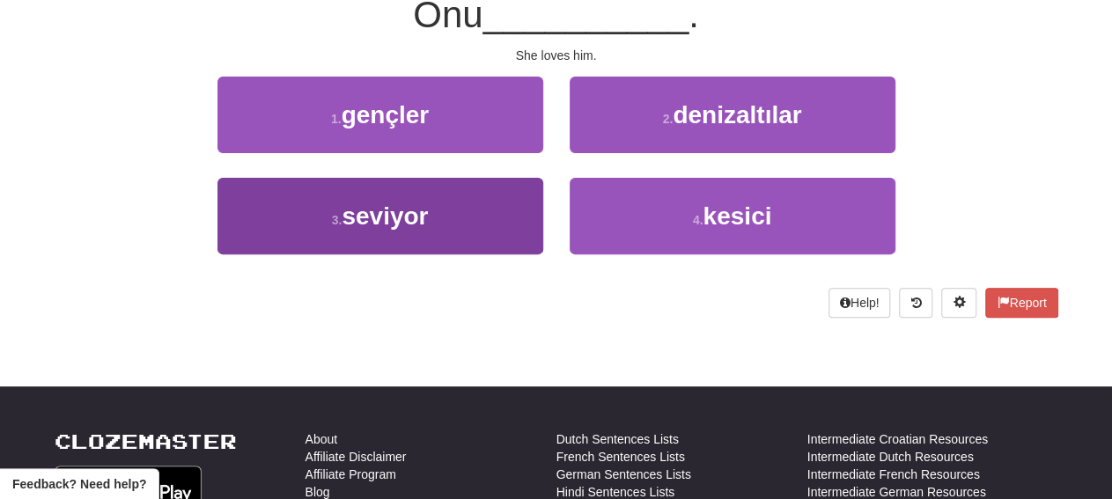
drag, startPoint x: 425, startPoint y: 257, endPoint x: 450, endPoint y: 234, distance: 33.6
click at [425, 256] on div "3 . [GEOGRAPHIC_DATA]" at bounding box center [380, 228] width 352 height 101
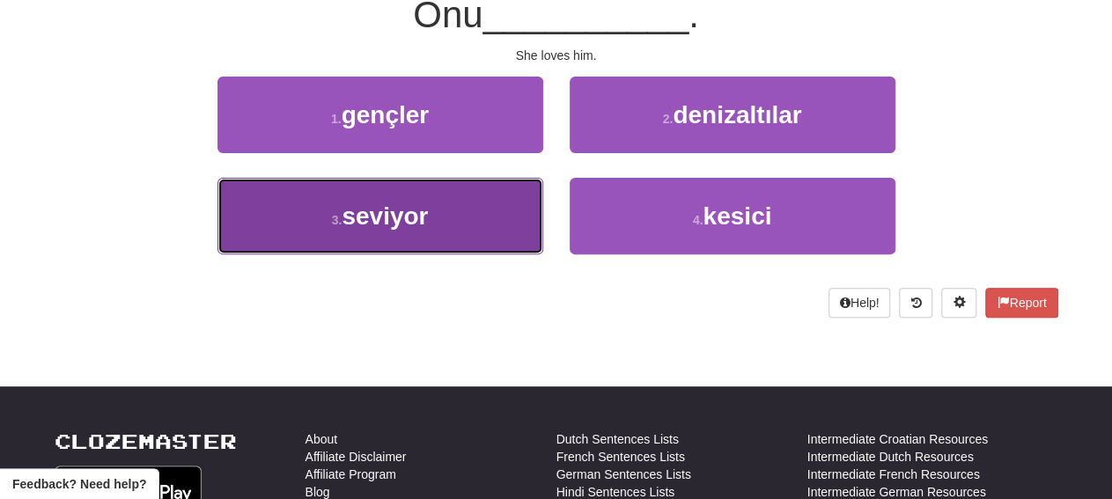
click at [466, 224] on button "3 . [GEOGRAPHIC_DATA]" at bounding box center [380, 216] width 326 height 77
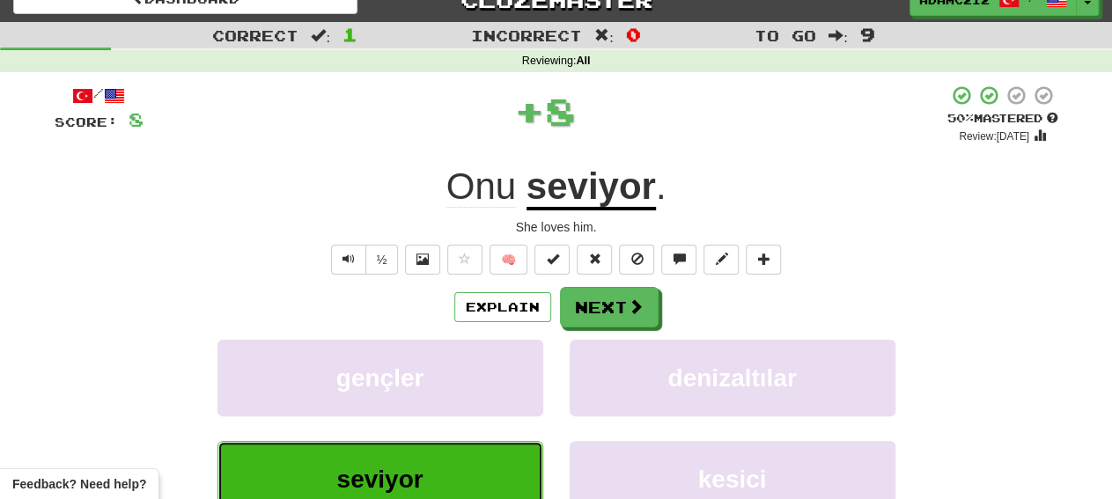
scroll to position [11, 0]
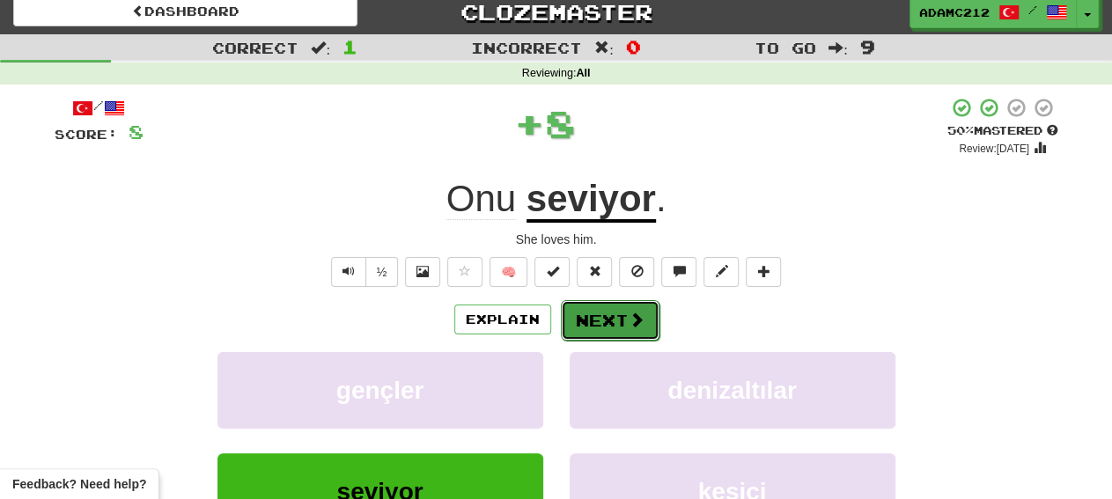
click at [610, 328] on button "Next" at bounding box center [610, 320] width 99 height 40
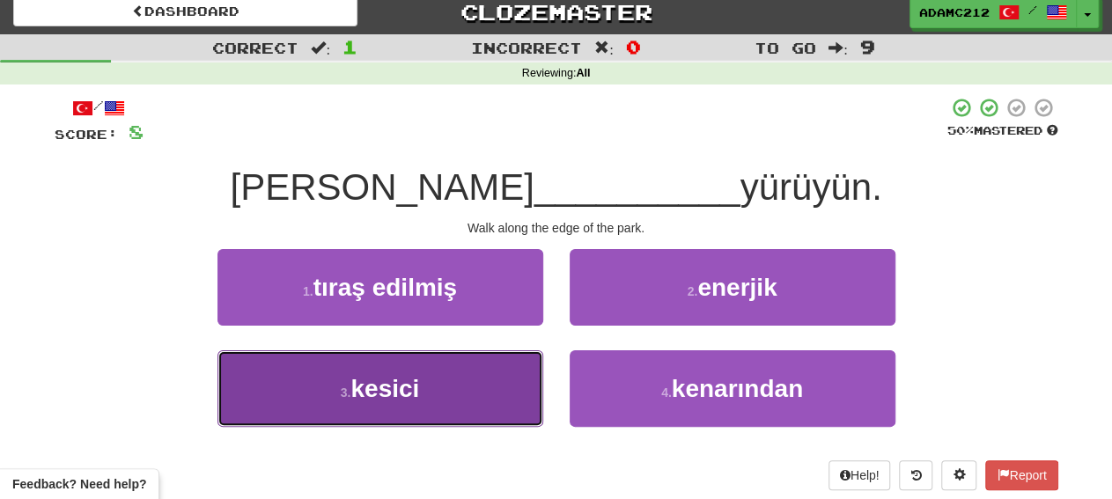
click at [478, 384] on button "3 . kesici" at bounding box center [380, 388] width 326 height 77
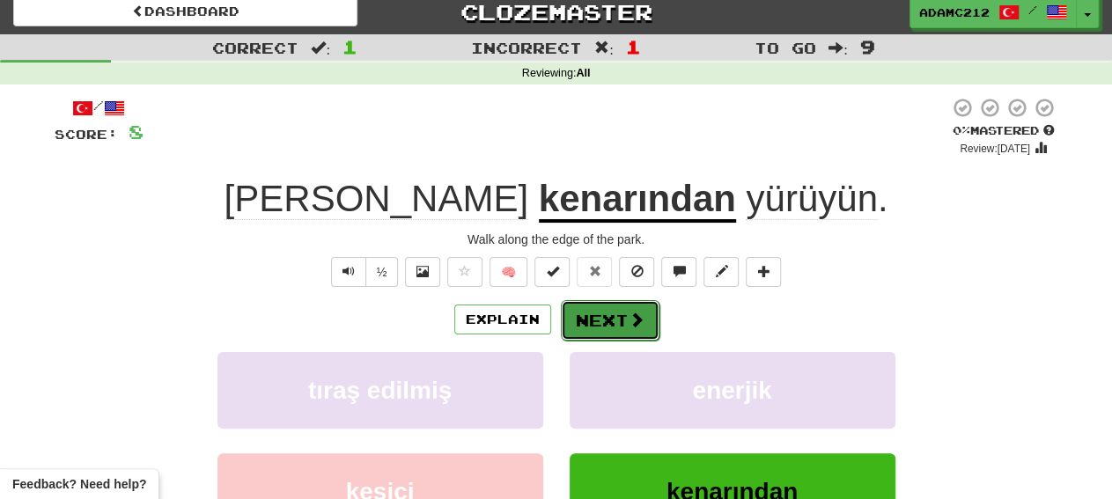
click at [614, 324] on button "Next" at bounding box center [610, 320] width 99 height 40
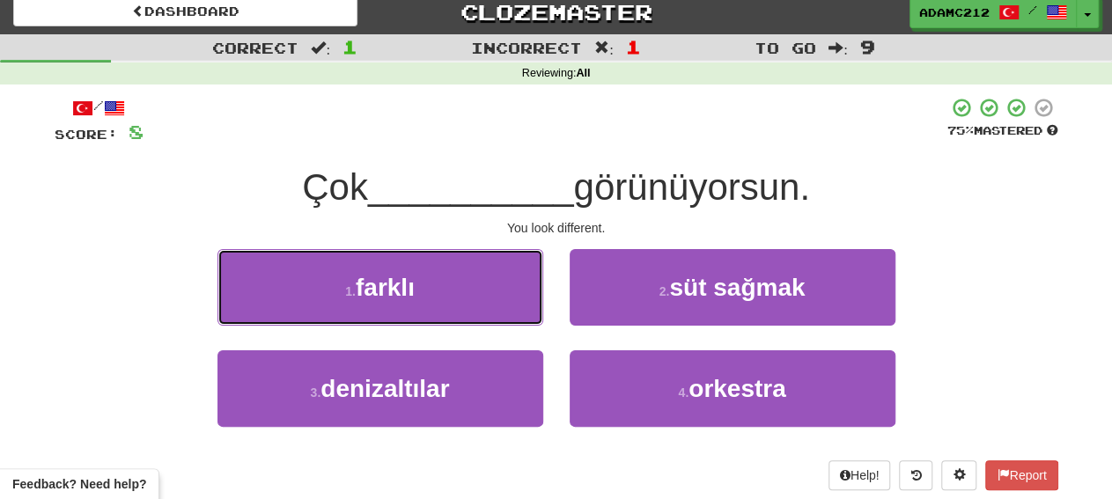
click at [429, 297] on button "1 . farklı" at bounding box center [380, 287] width 326 height 77
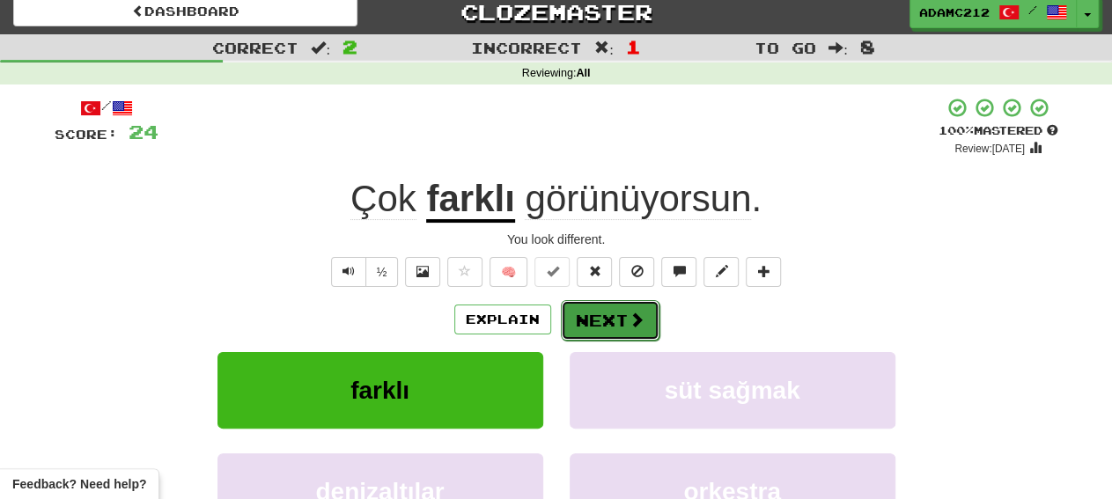
click at [635, 328] on button "Next" at bounding box center [610, 320] width 99 height 40
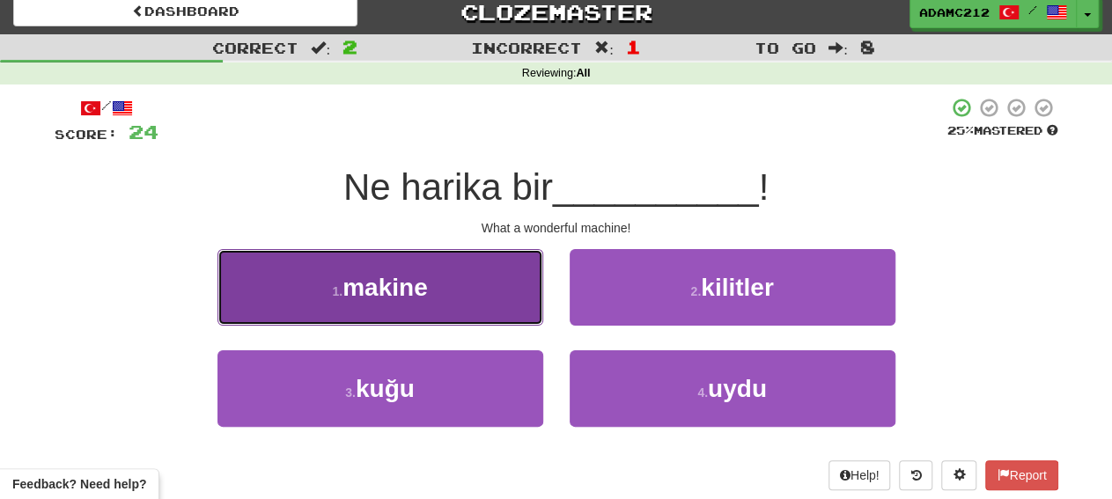
click at [475, 278] on button "1 . makine" at bounding box center [380, 287] width 326 height 77
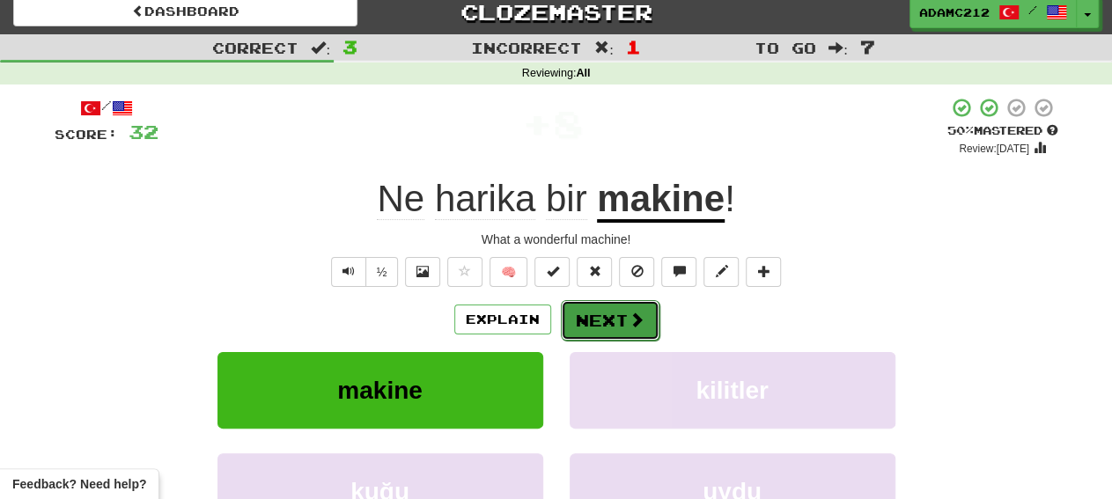
click at [649, 333] on button "Next" at bounding box center [610, 320] width 99 height 40
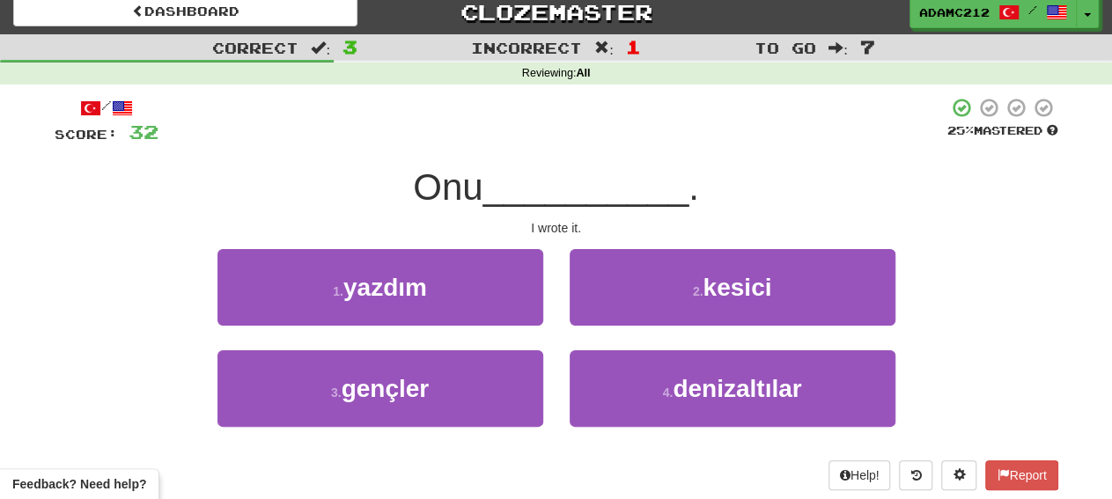
drag, startPoint x: 354, startPoint y: 217, endPoint x: 364, endPoint y: 225, distance: 12.5
click at [353, 219] on div "/ Score: 32 25 % Mastered Onu __________ . I wrote it. 1 . yazdım 2 . kesici 3 …" at bounding box center [557, 294] width 1004 height 394
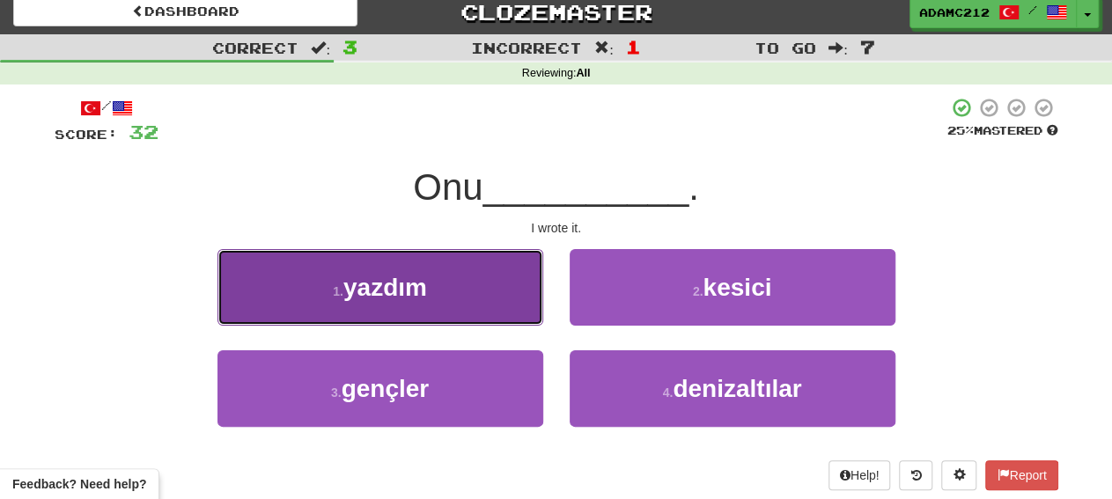
click at [413, 249] on button "1 . yazdım" at bounding box center [380, 287] width 326 height 77
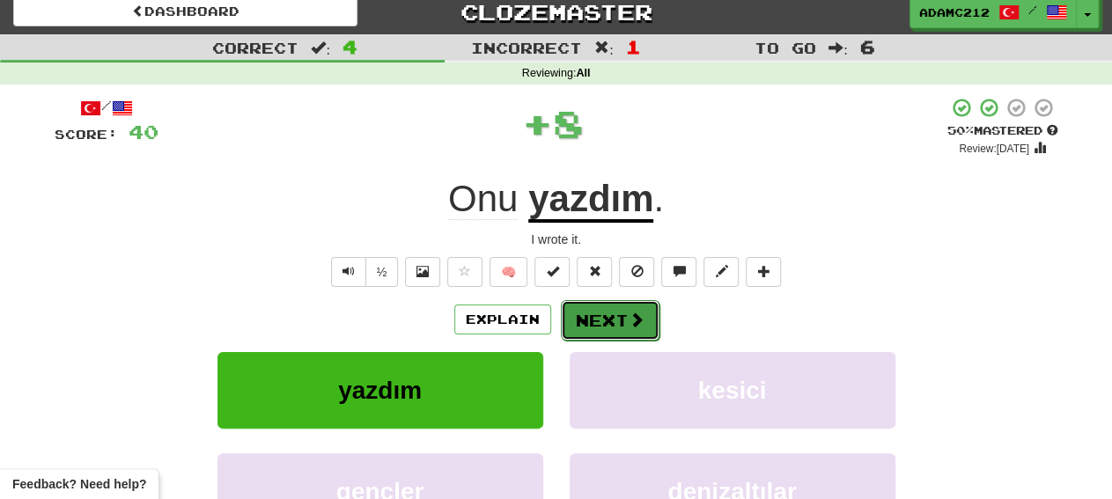
click at [629, 313] on span at bounding box center [637, 320] width 16 height 16
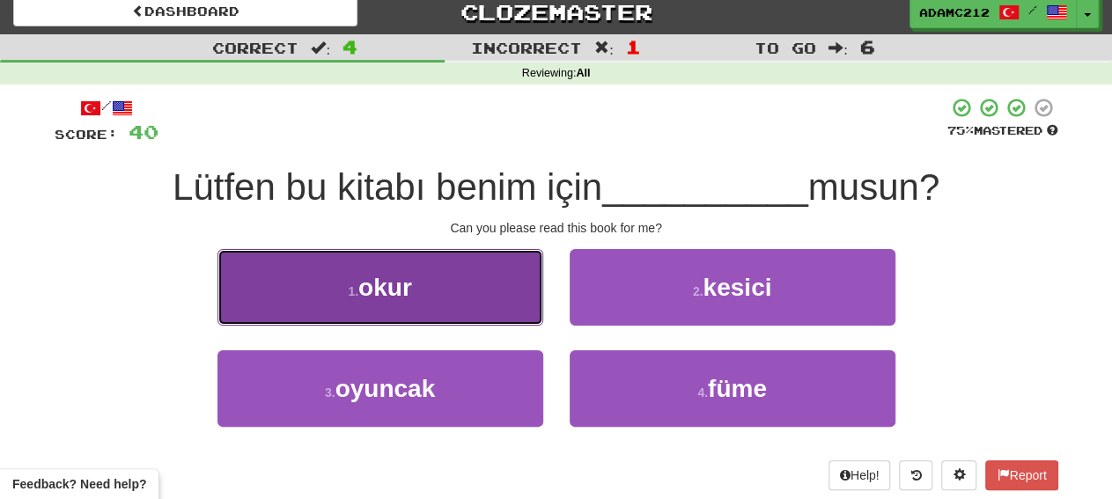
click at [466, 311] on button "1 . okur" at bounding box center [380, 287] width 326 height 77
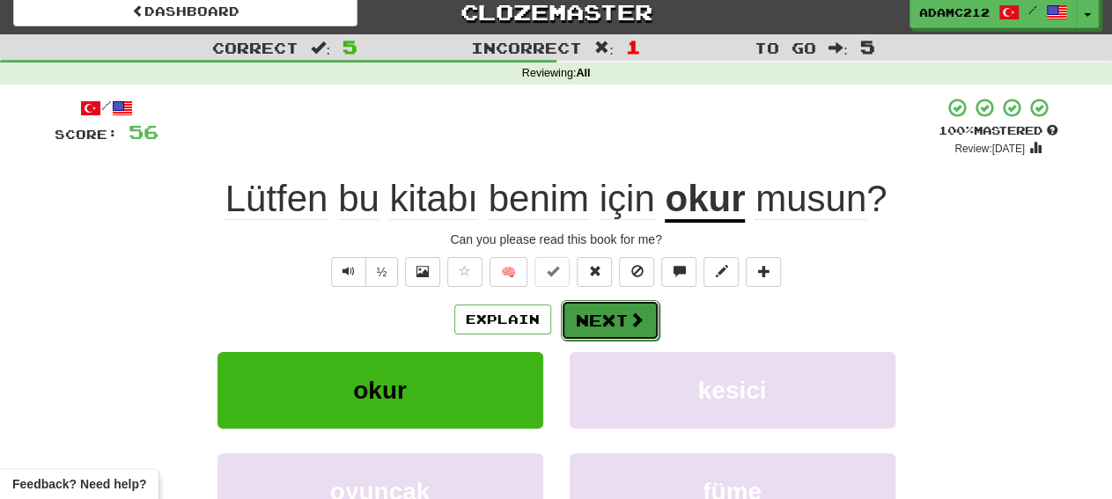
click at [619, 314] on button "Next" at bounding box center [610, 320] width 99 height 40
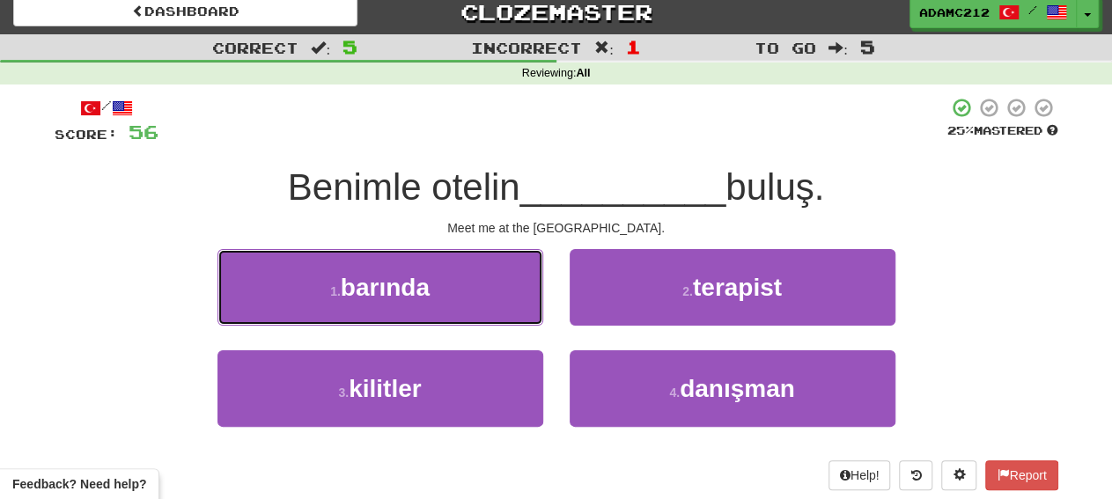
click at [440, 288] on button "1 . barında" at bounding box center [380, 287] width 326 height 77
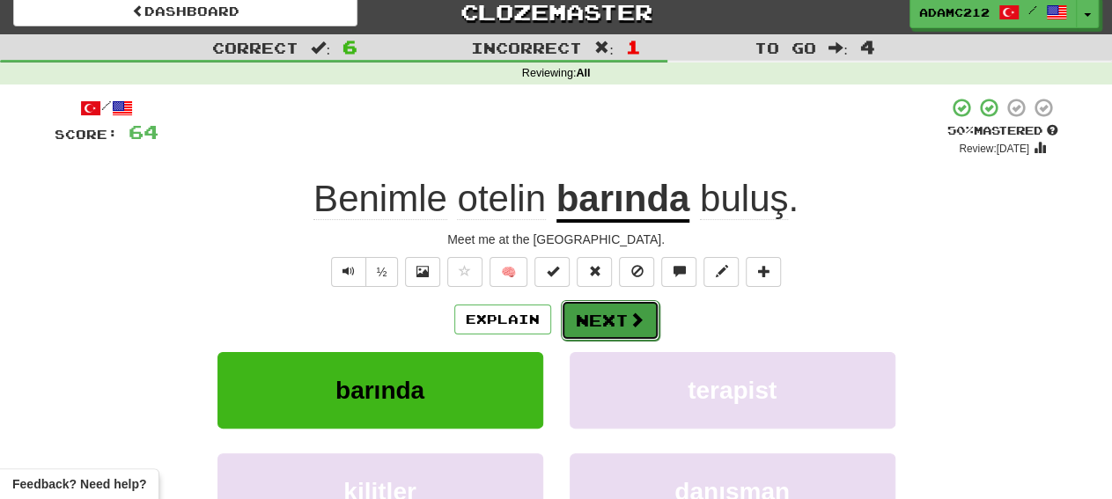
click at [614, 321] on button "Next" at bounding box center [610, 320] width 99 height 40
